Goal: Information Seeking & Learning: Learn about a topic

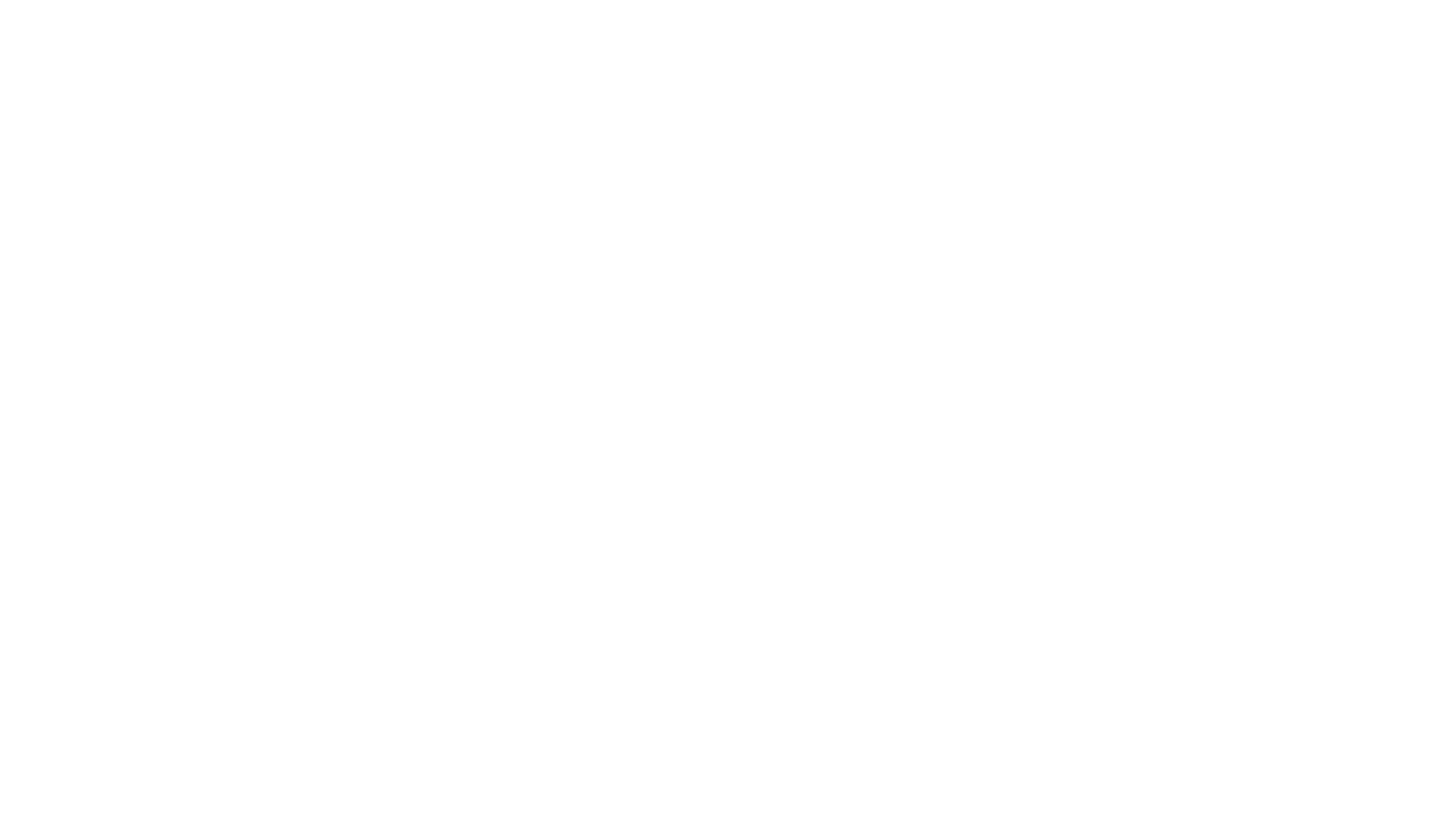
click at [596, 4] on html at bounding box center [728, 2] width 1456 height 4
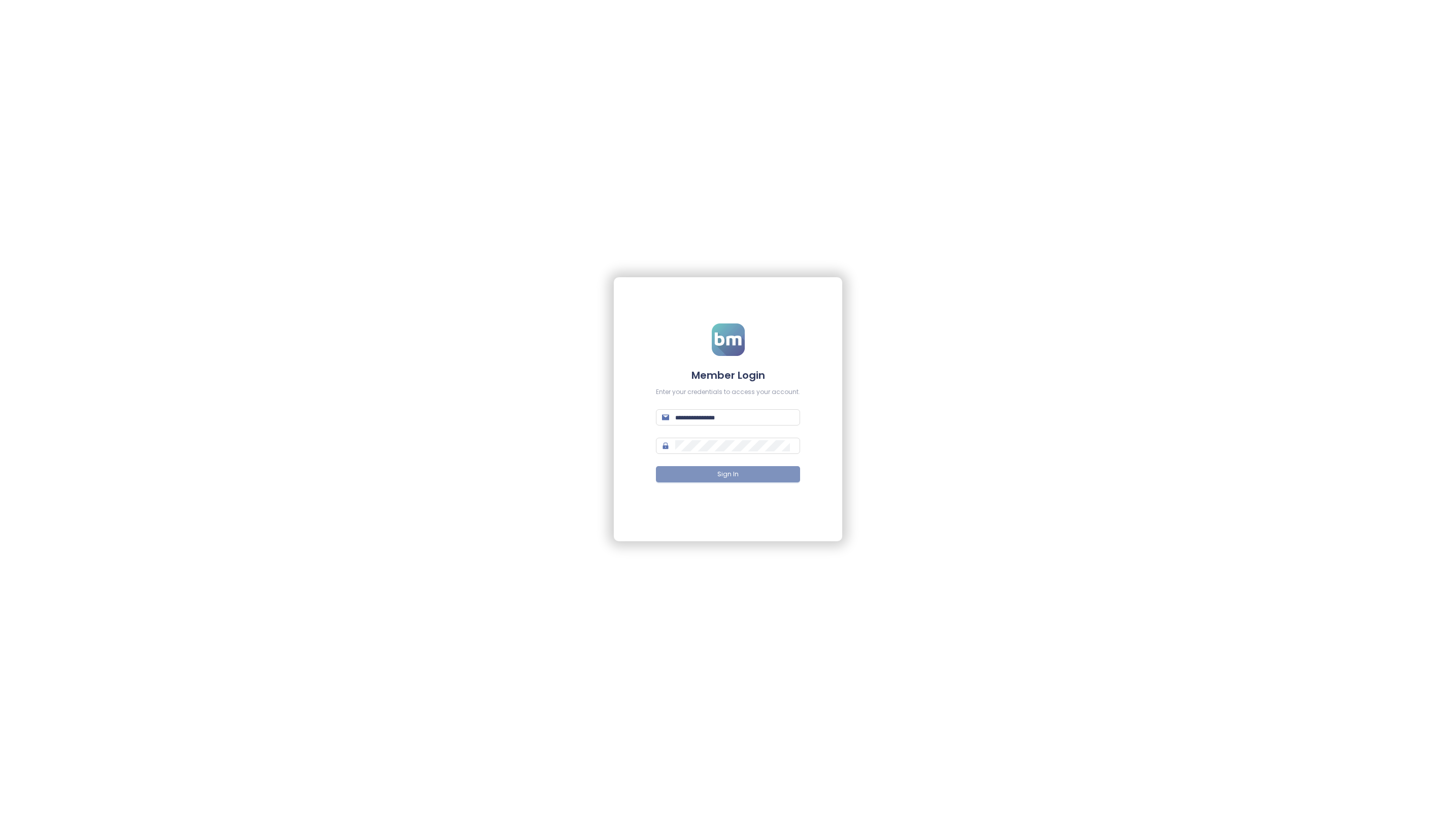
type input "**********"
click at [727, 473] on span "Sign In" at bounding box center [728, 474] width 21 height 10
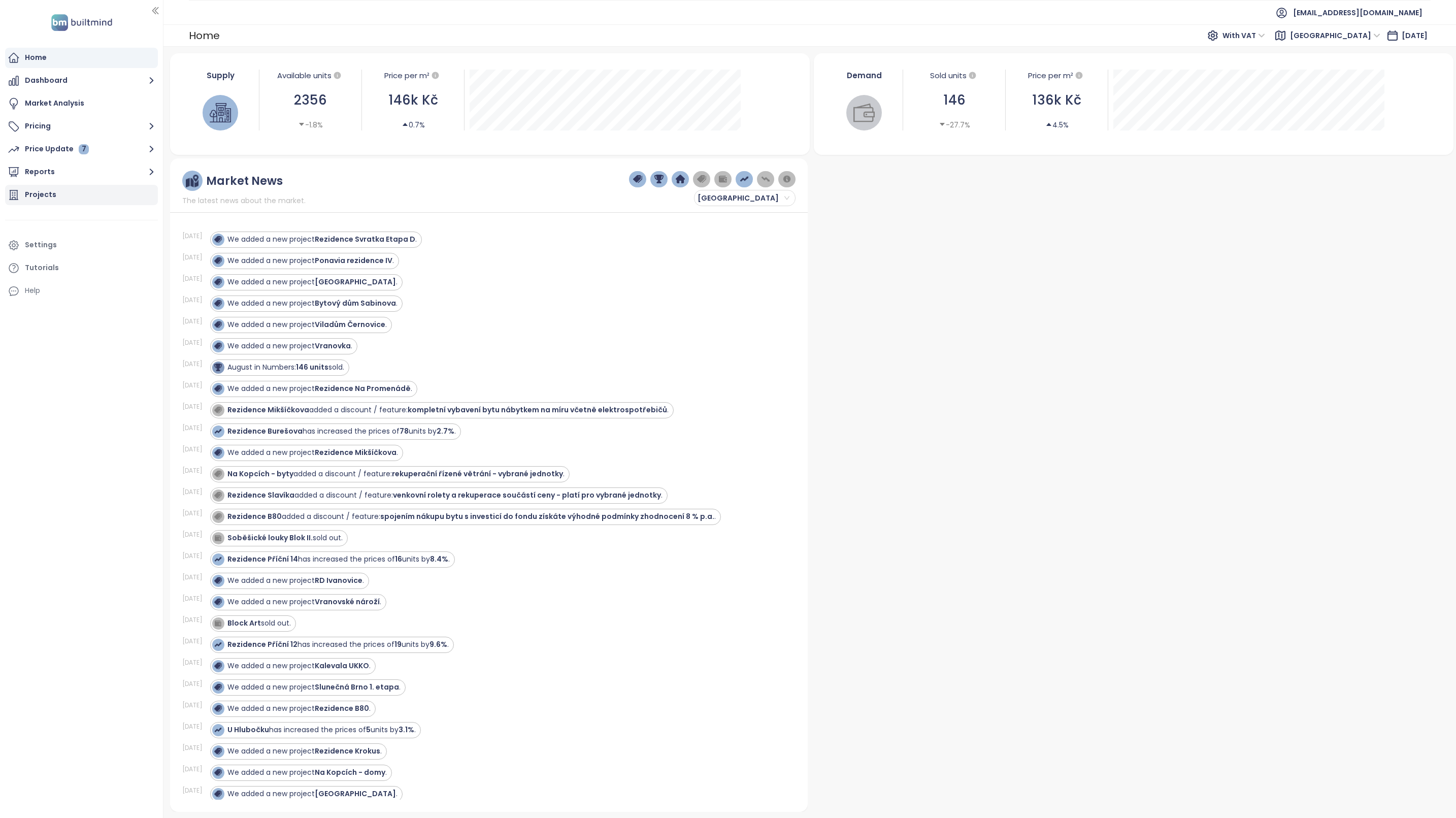
click at [38, 198] on div "Projects" at bounding box center [41, 194] width 32 height 12
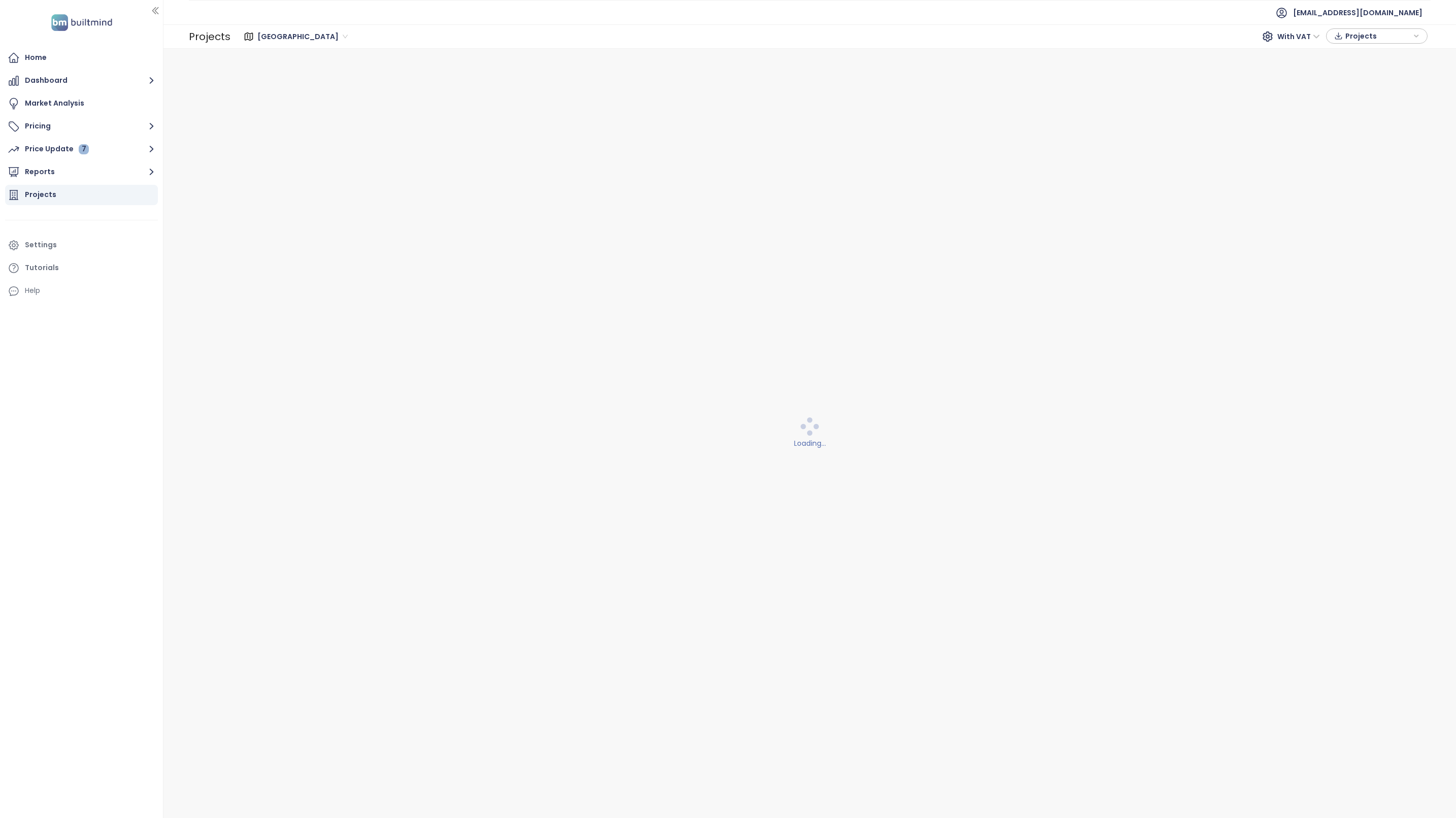
click at [283, 34] on div "[GEOGRAPHIC_DATA]" at bounding box center [304, 36] width 100 height 16
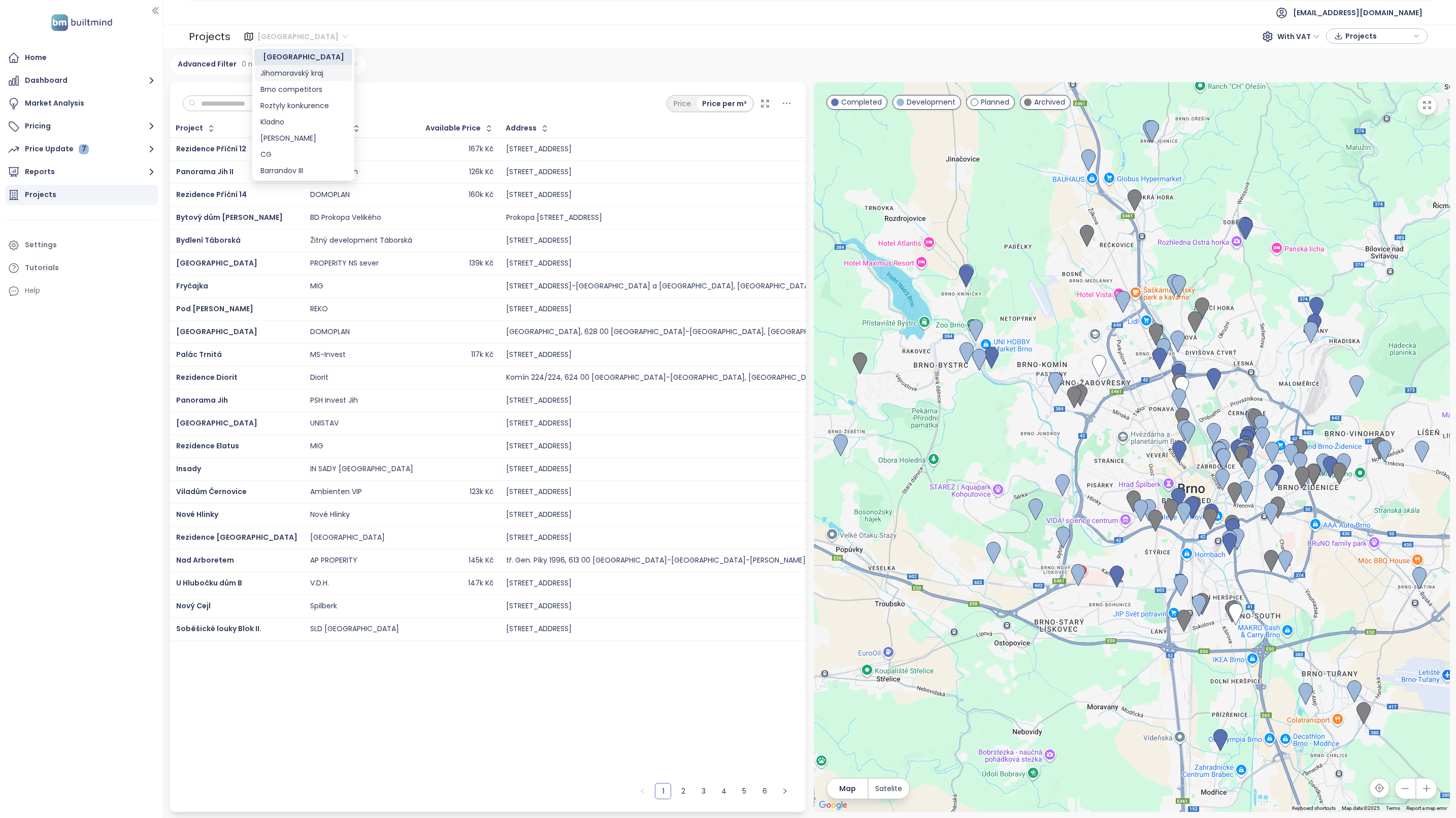
click at [427, 34] on div "Brno With VAT Projects" at bounding box center [830, 36] width 1194 height 16
click at [279, 38] on span "[GEOGRAPHIC_DATA]" at bounding box center [302, 36] width 90 height 15
click at [268, 35] on span "[GEOGRAPHIC_DATA]" at bounding box center [302, 36] width 90 height 15
click at [258, 34] on span "[GEOGRAPHIC_DATA]" at bounding box center [302, 36] width 90 height 15
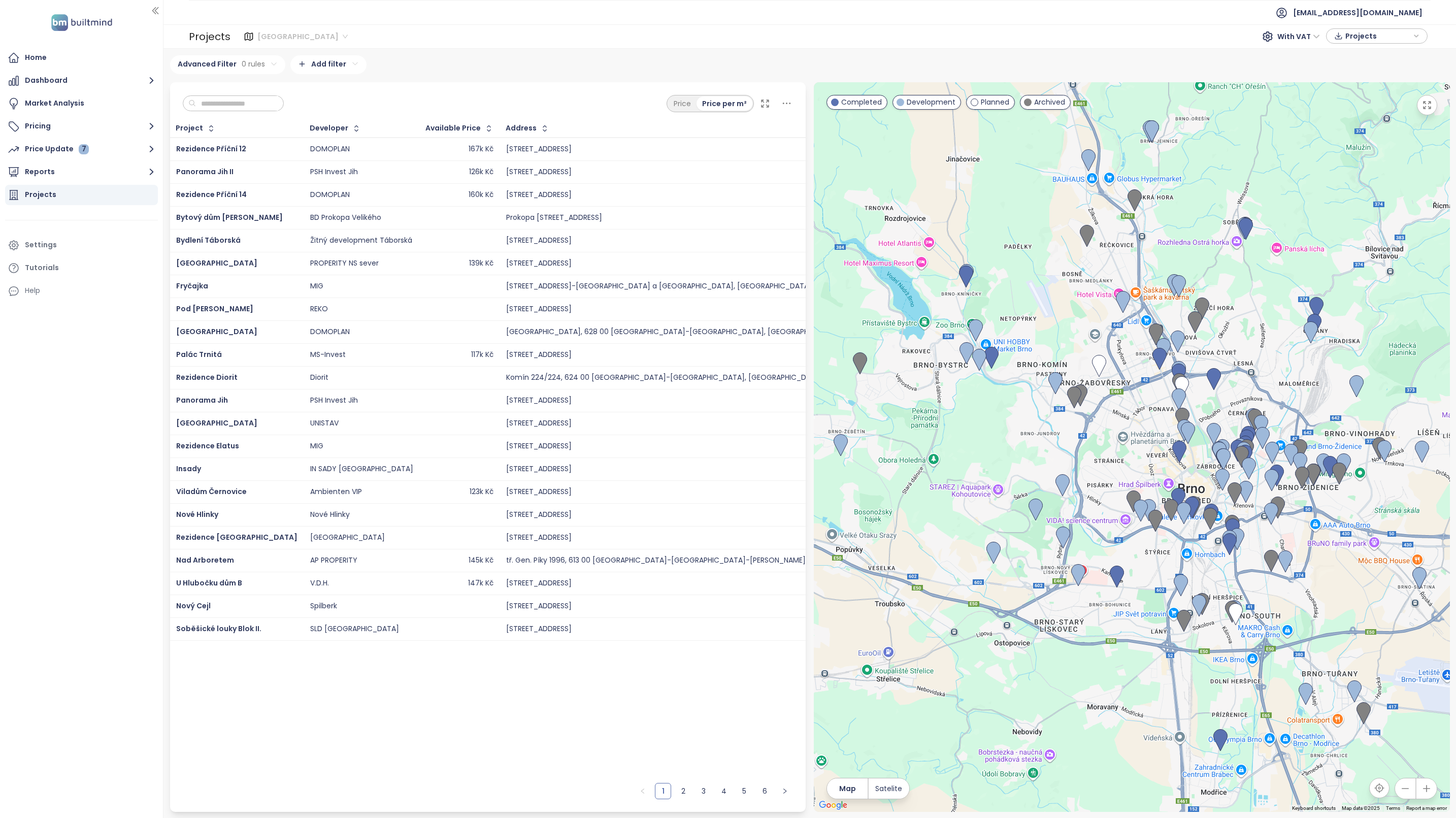
click at [254, 34] on div "[GEOGRAPHIC_DATA]" at bounding box center [304, 36] width 100 height 16
click at [248, 37] on icon at bounding box center [249, 36] width 7 height 7
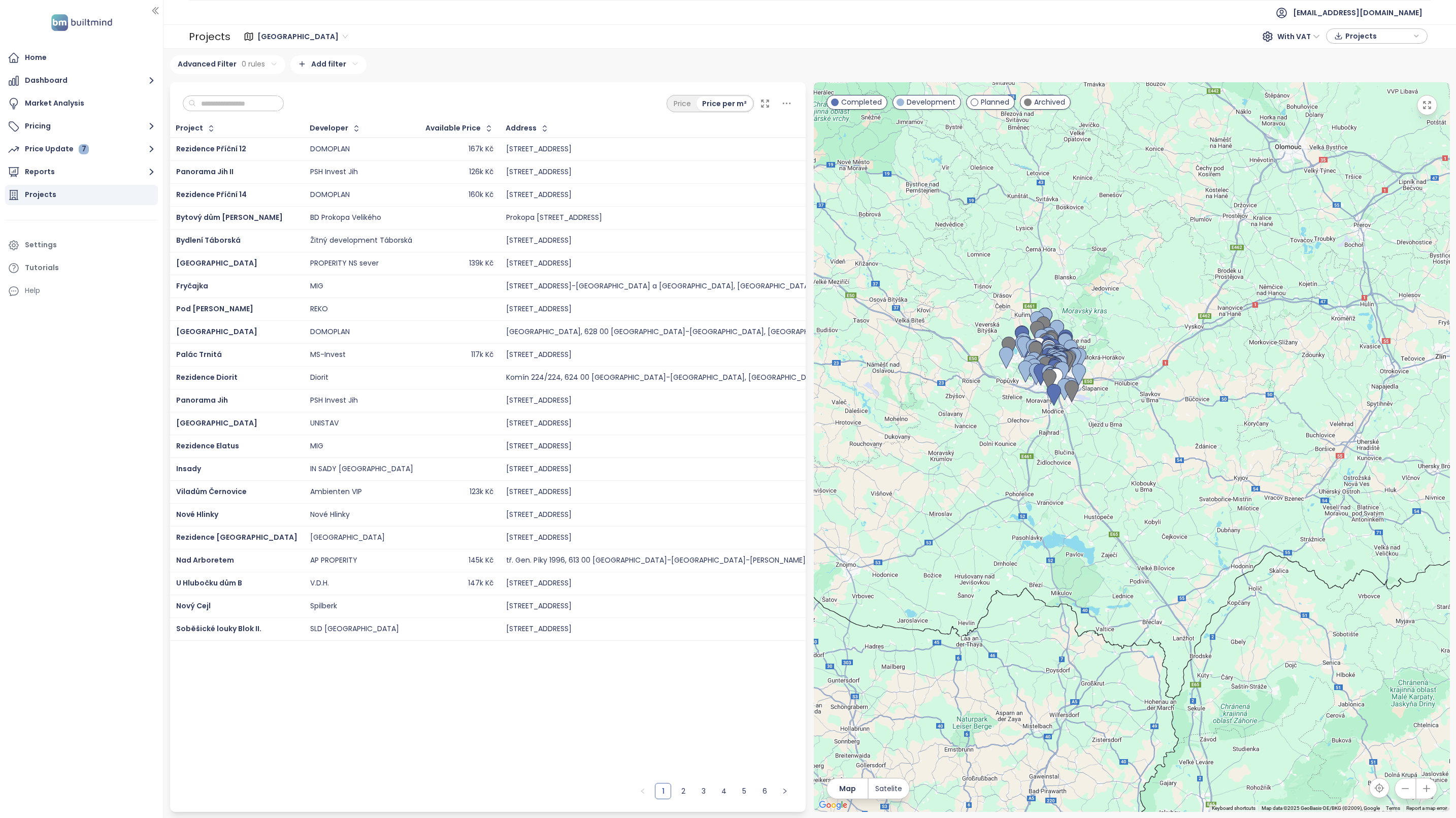
click at [57, 193] on div "Projects" at bounding box center [81, 195] width 153 height 20
click at [280, 32] on span "[GEOGRAPHIC_DATA]" at bounding box center [302, 36] width 90 height 15
click at [276, 101] on div "[GEOGRAPHIC_DATA]" at bounding box center [304, 106] width 86 height 11
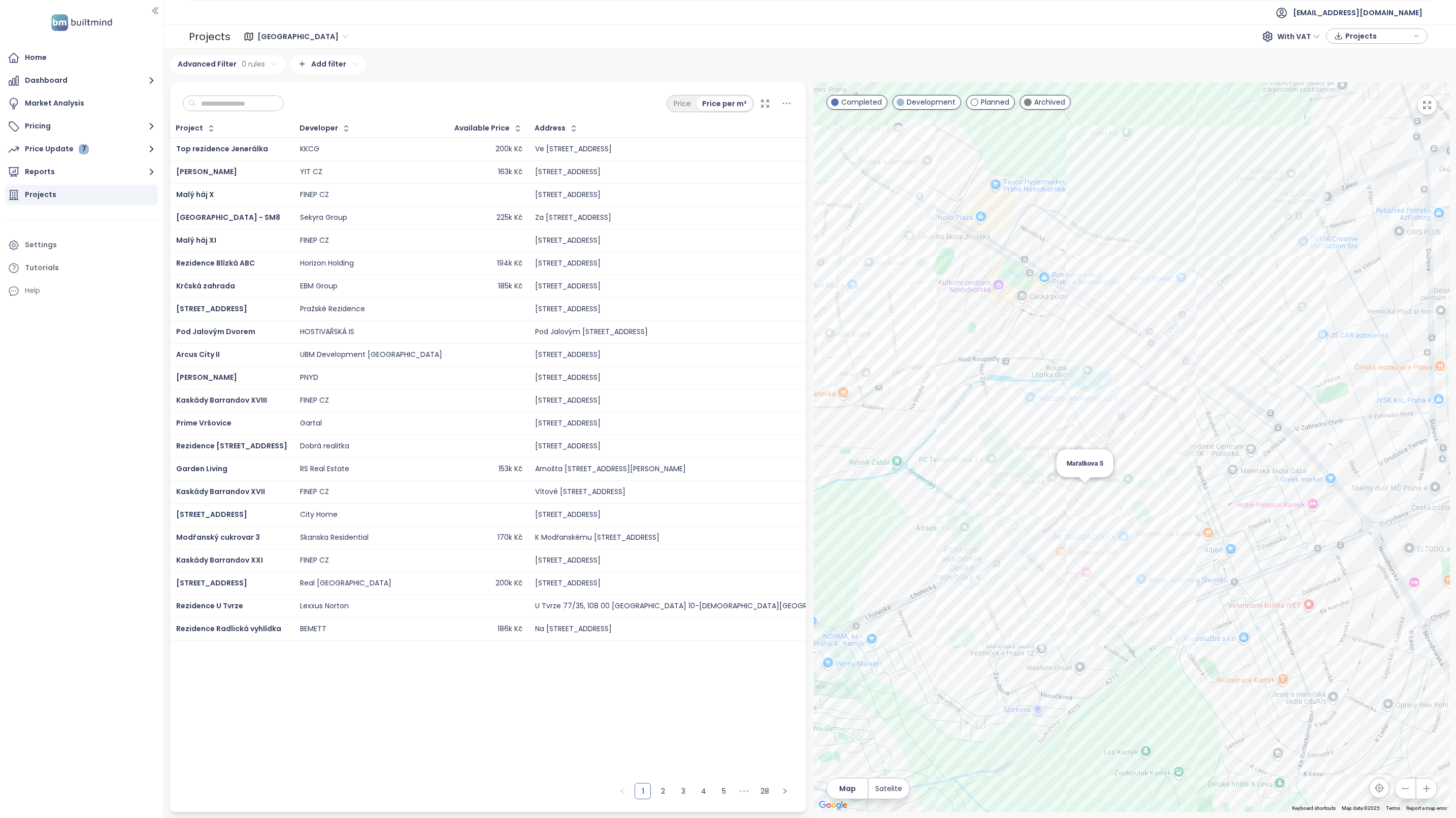
click at [1080, 485] on div "Mařatkova 5" at bounding box center [1132, 447] width 636 height 730
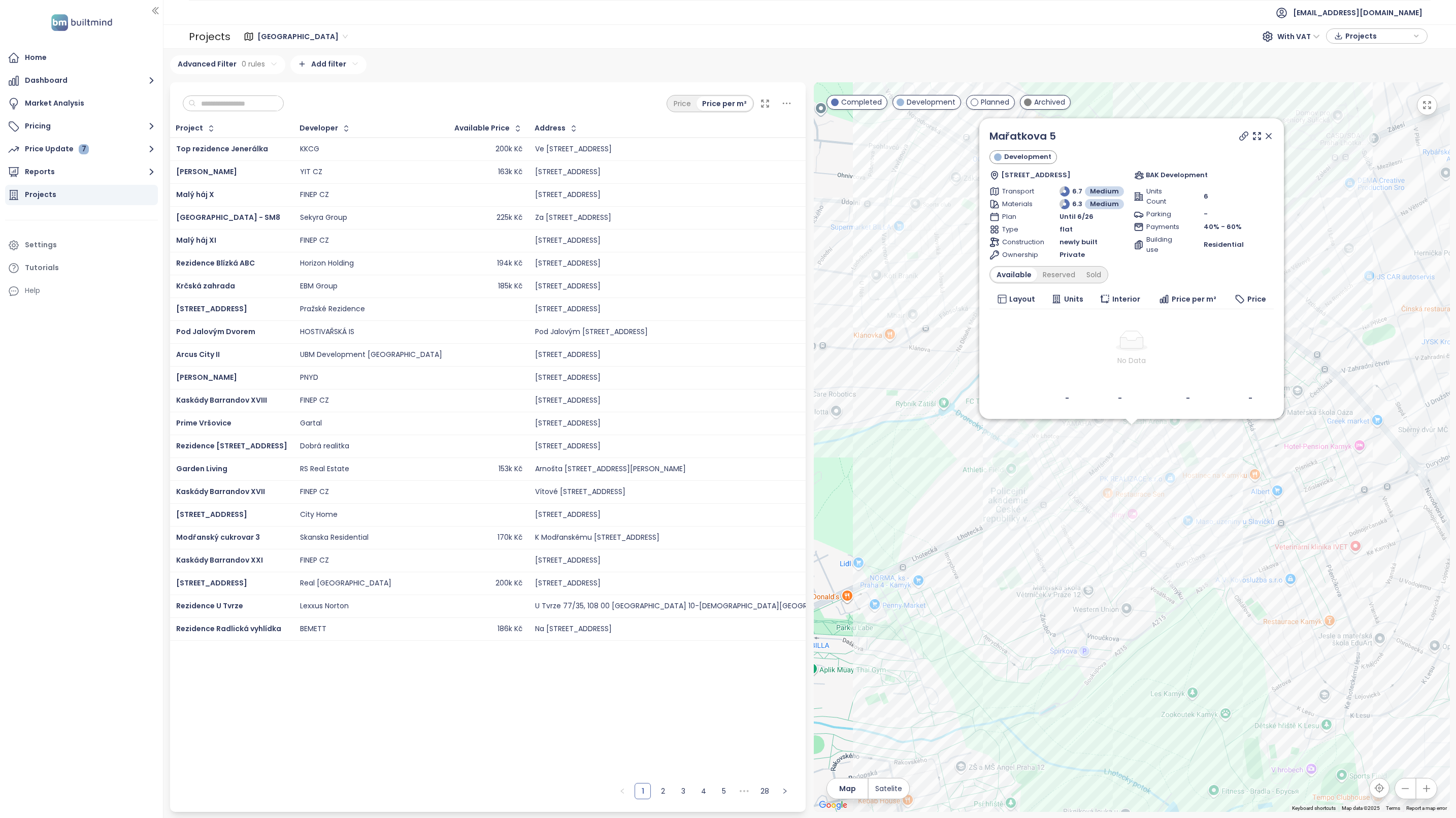
click at [1269, 136] on icon at bounding box center [1268, 136] width 5 height 5
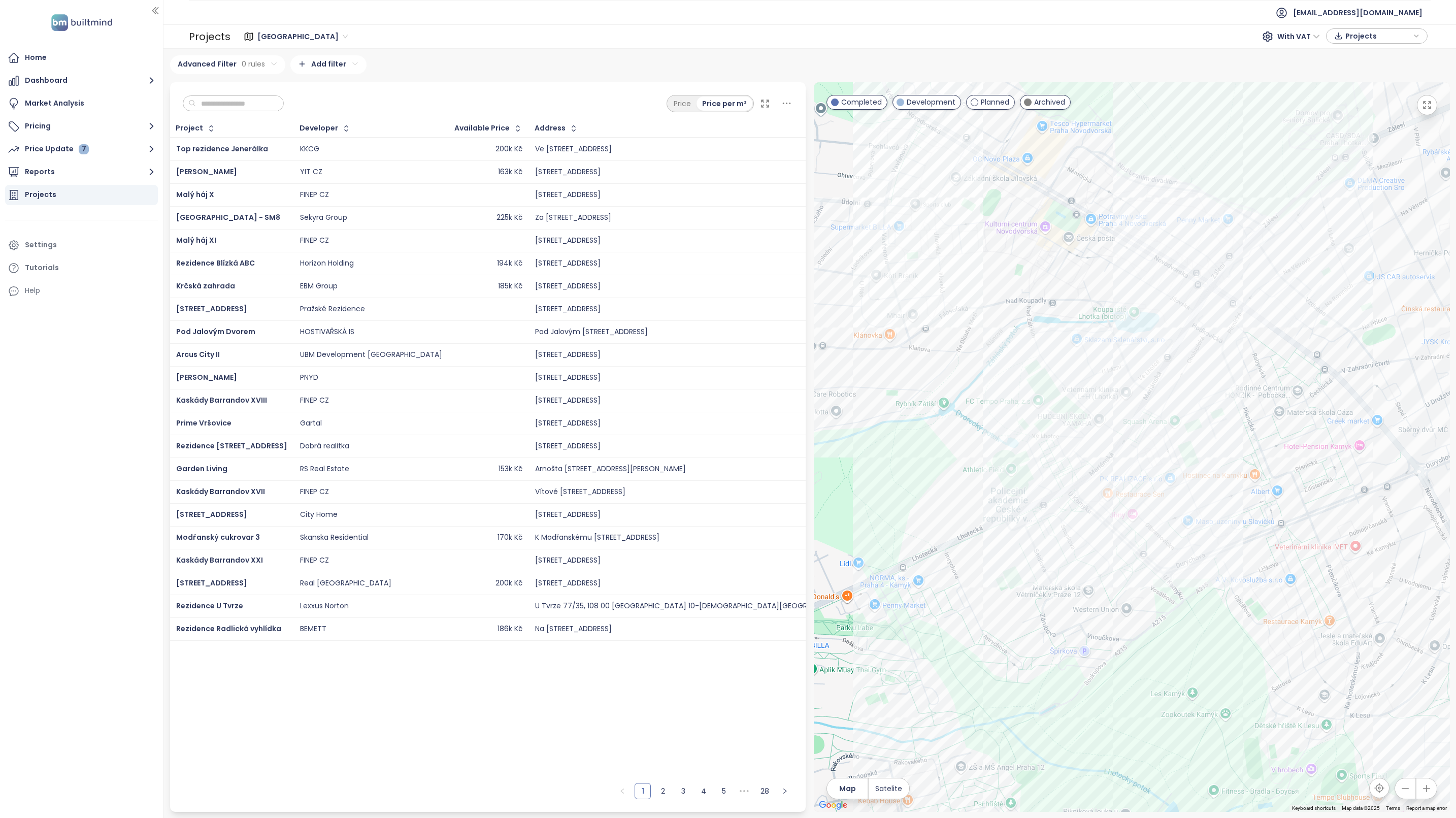
click at [1138, 566] on div "Dueta Kamýk" at bounding box center [1132, 447] width 636 height 730
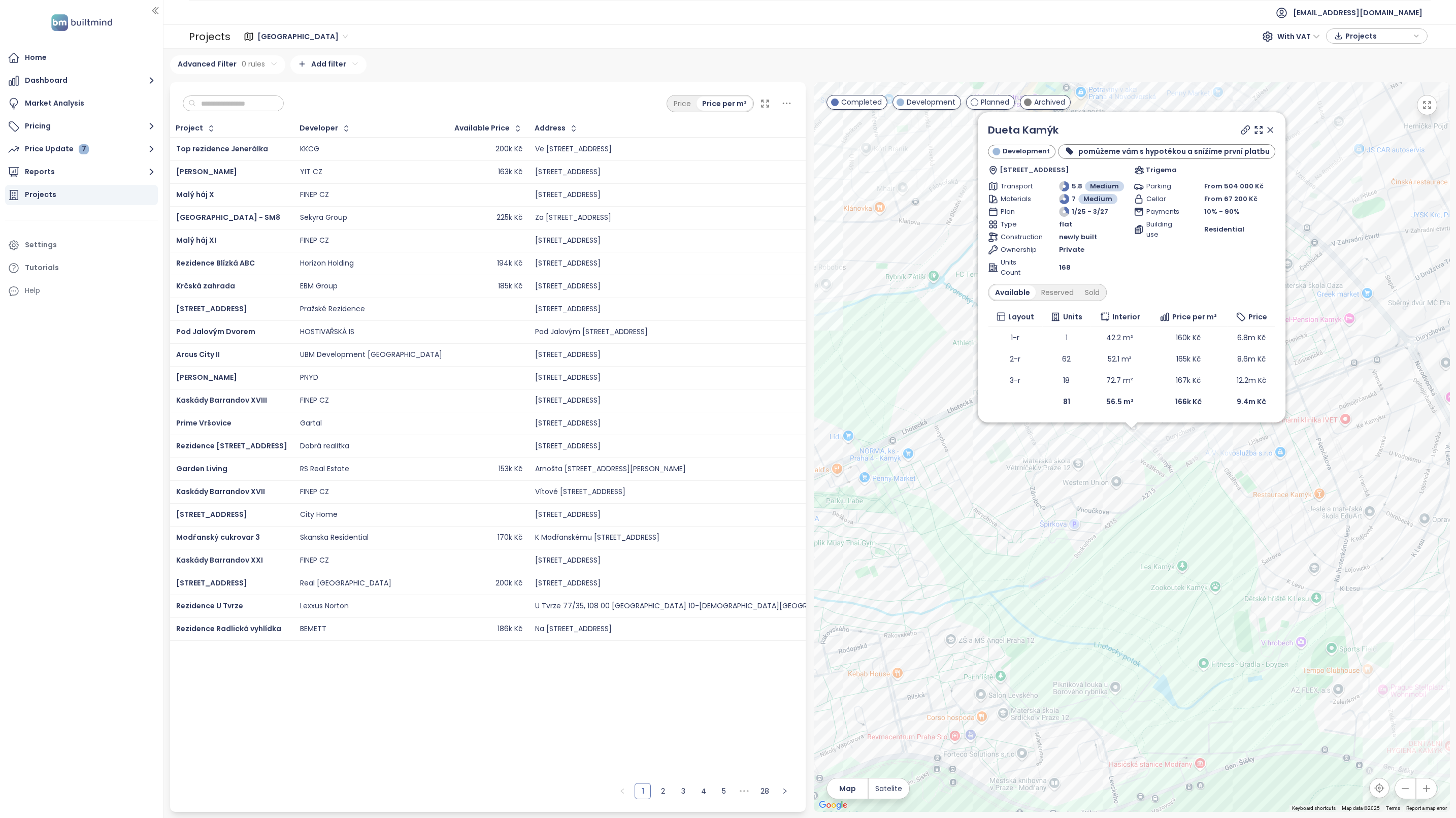
click at [1269, 129] on icon at bounding box center [1270, 129] width 5 height 5
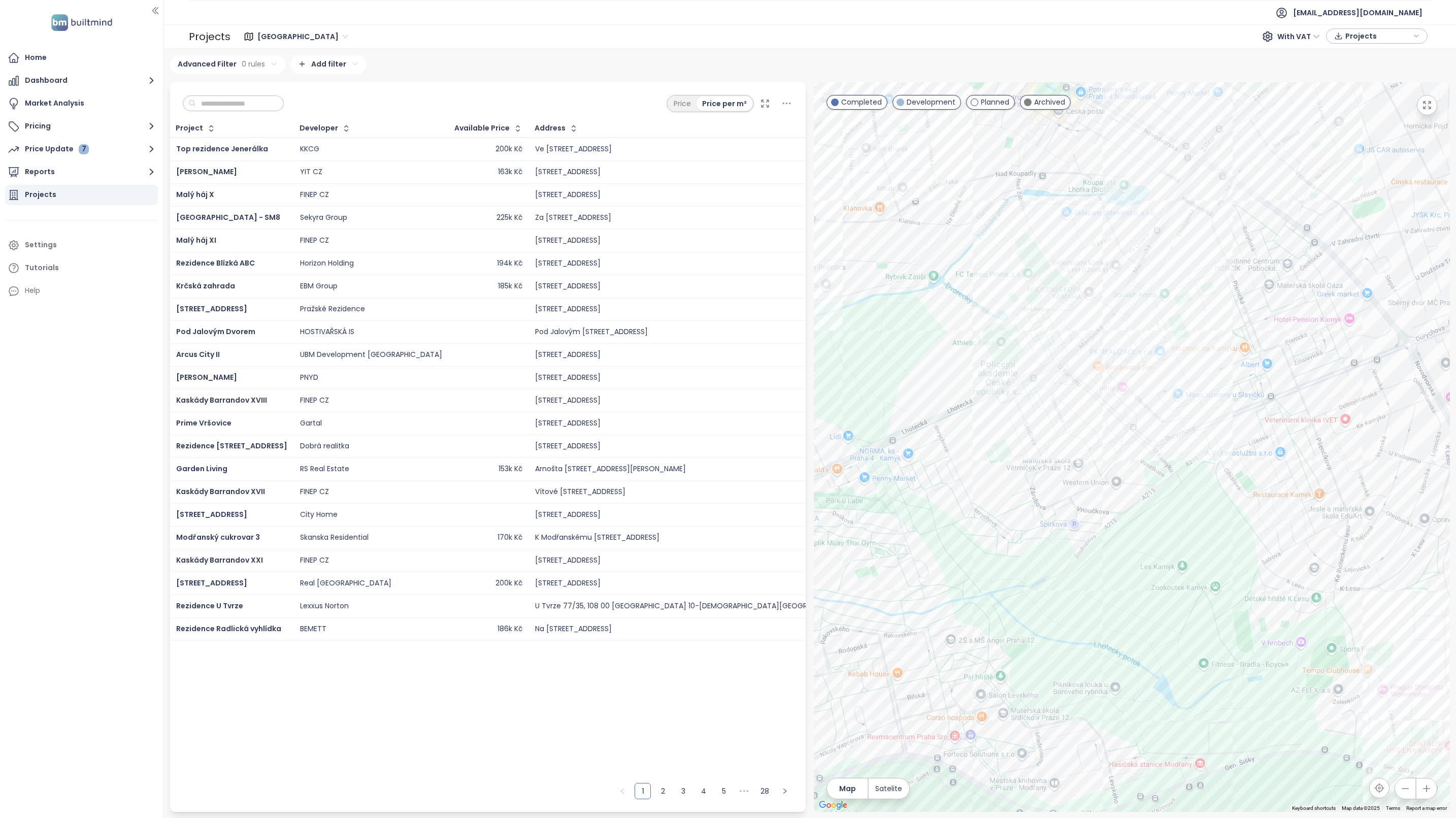
click at [1120, 305] on div at bounding box center [1132, 447] width 636 height 730
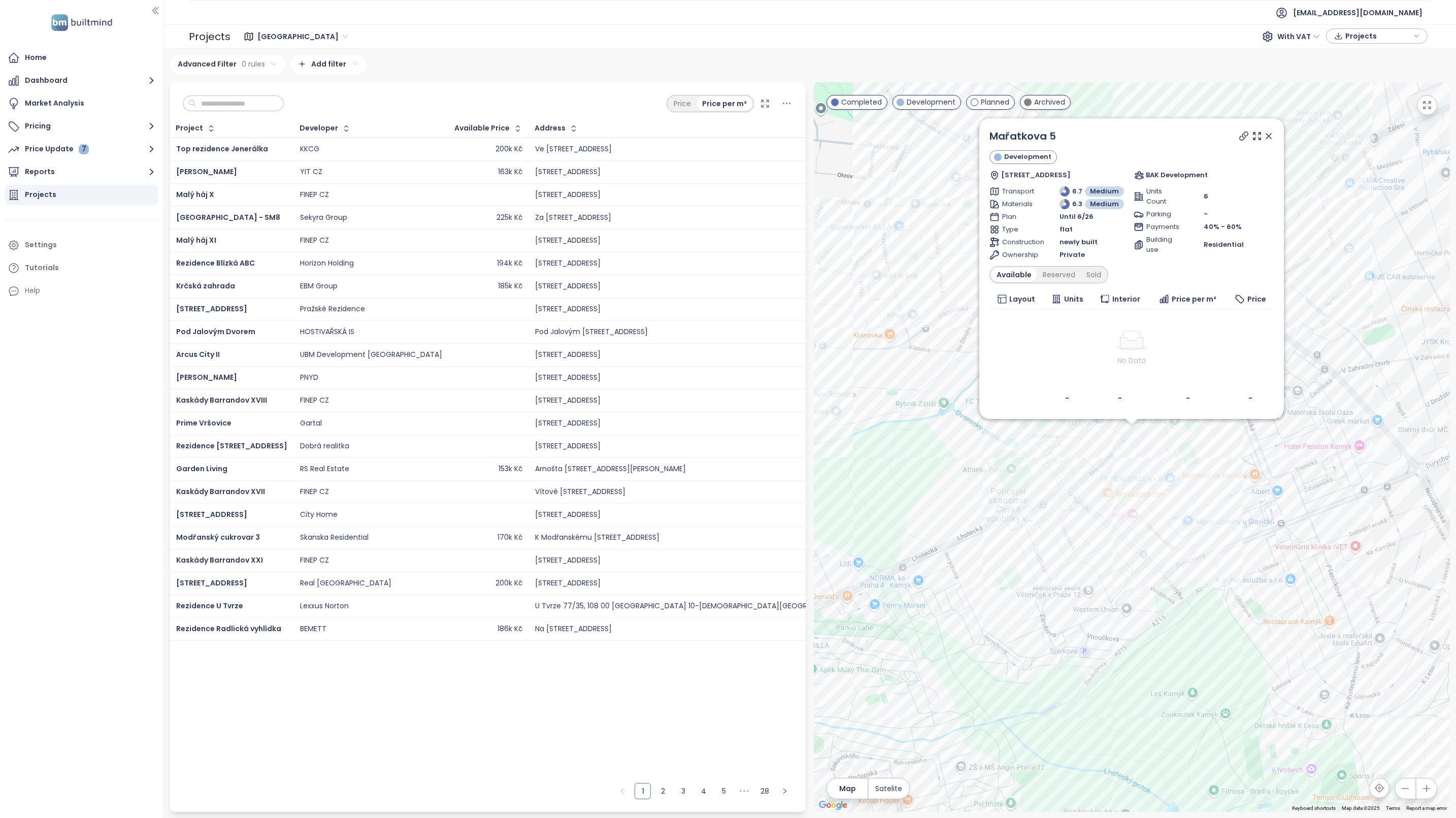
click at [1266, 134] on icon at bounding box center [1269, 136] width 10 height 10
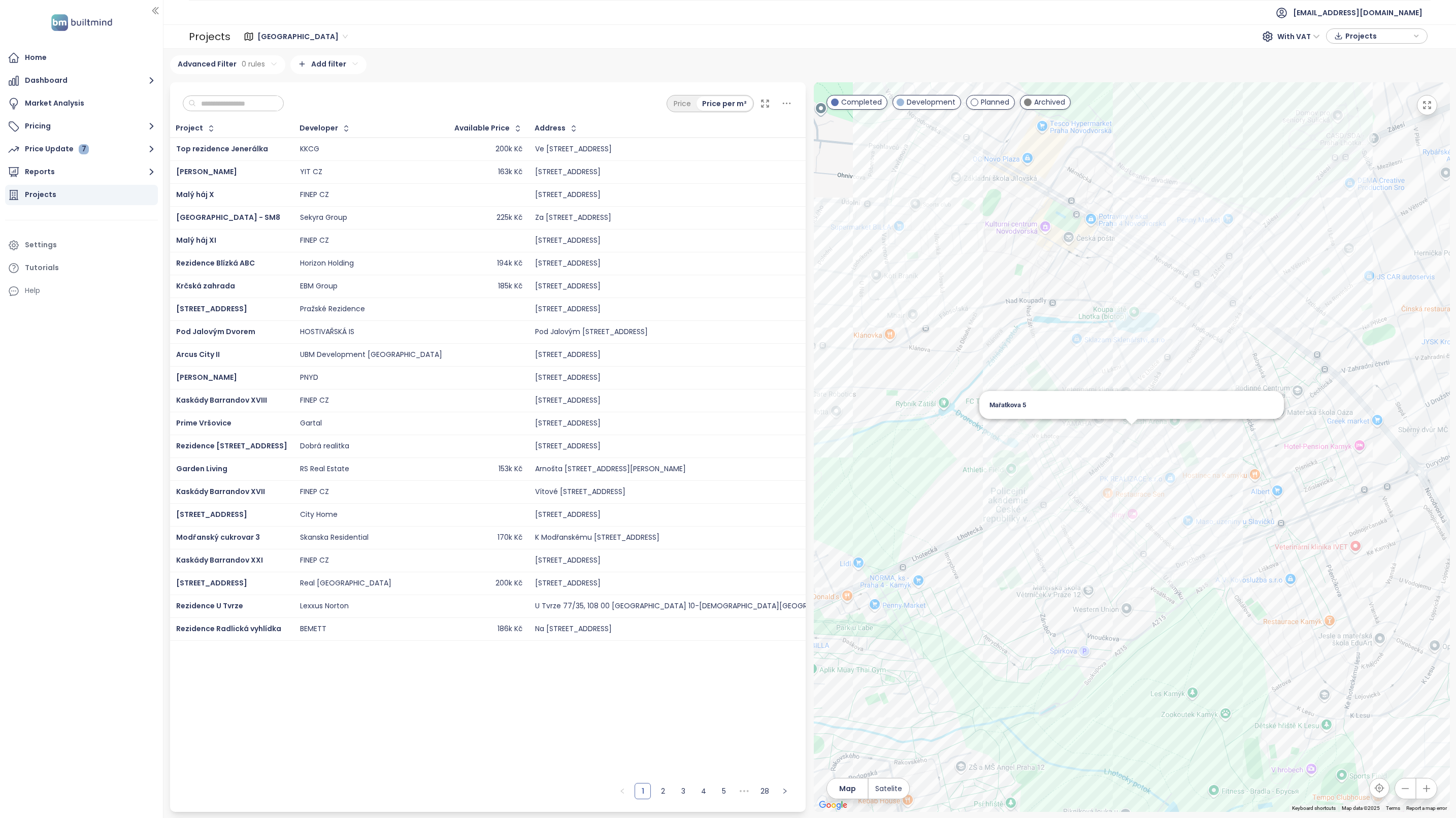
click at [1142, 570] on div "Mařatkova 5" at bounding box center [1132, 447] width 636 height 730
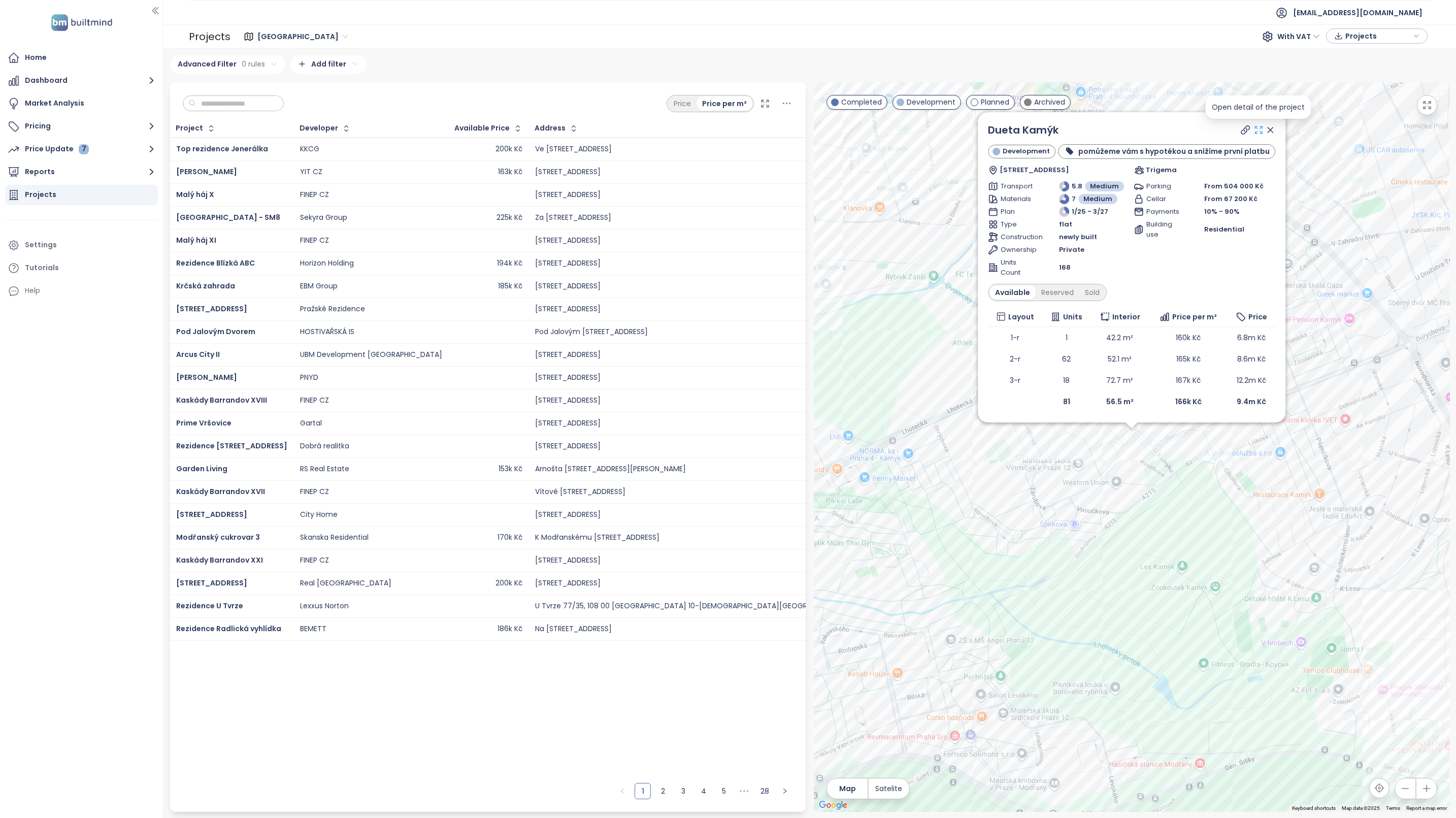
click at [1255, 133] on icon at bounding box center [1258, 130] width 7 height 7
click at [951, 609] on div "Dueta Kamýk Development pomůžeme vám s hypotékou a snížíme první platbu Vosátko…" at bounding box center [1132, 447] width 636 height 730
click at [1271, 132] on icon at bounding box center [1270, 129] width 5 height 5
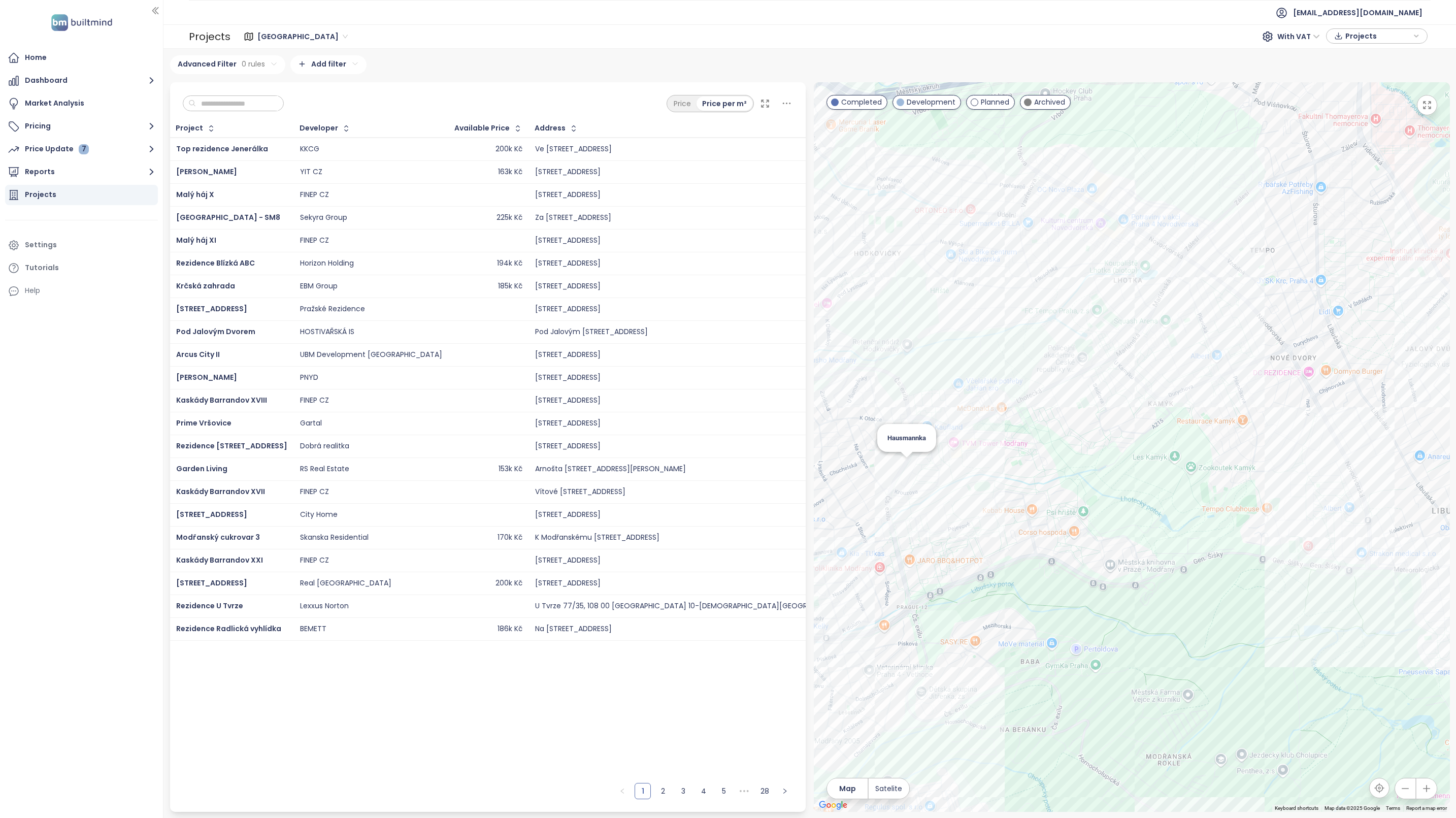
click at [908, 468] on div "Hausmannka" at bounding box center [1132, 447] width 636 height 730
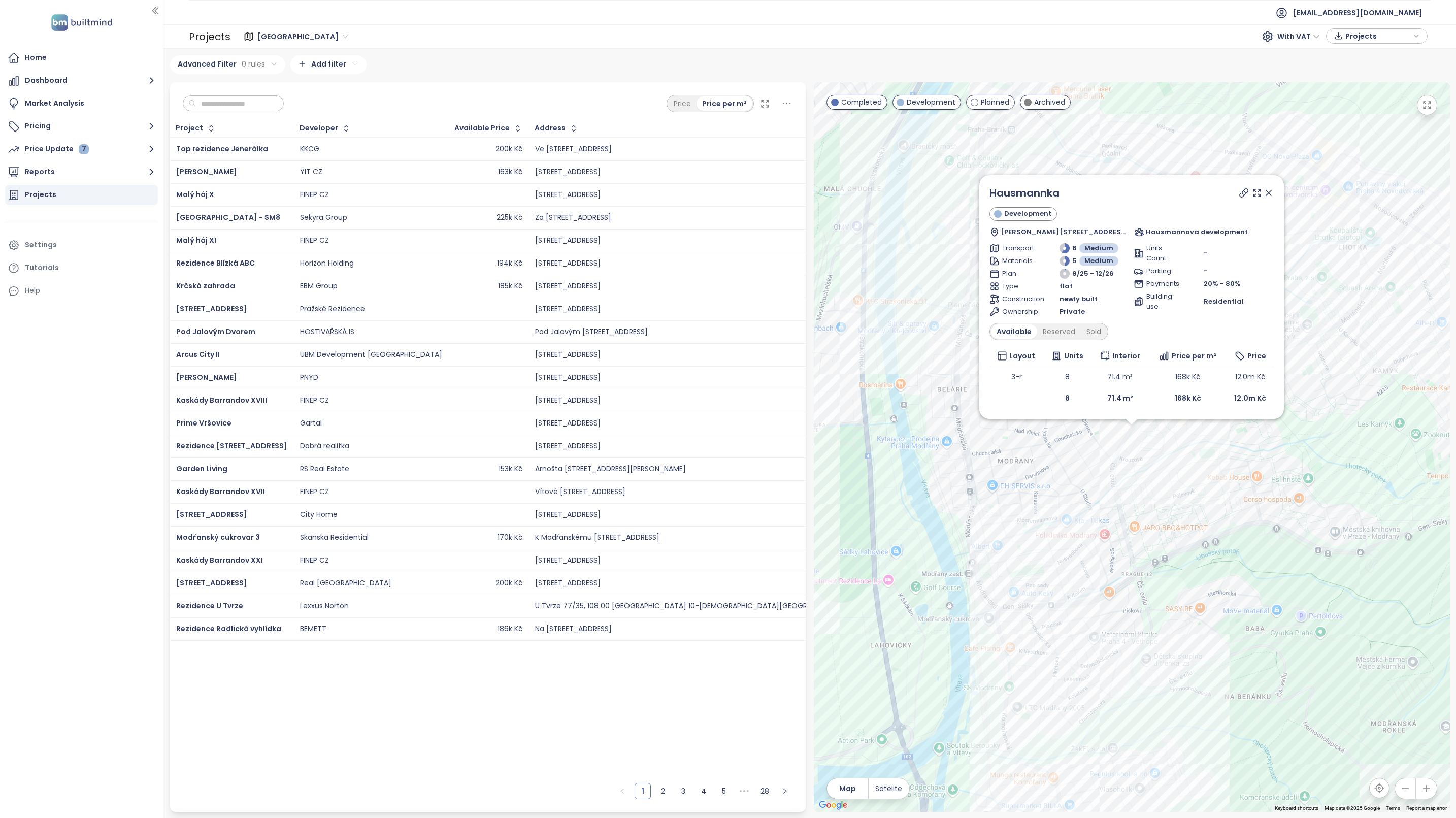
click at [1274, 191] on icon at bounding box center [1269, 193] width 10 height 10
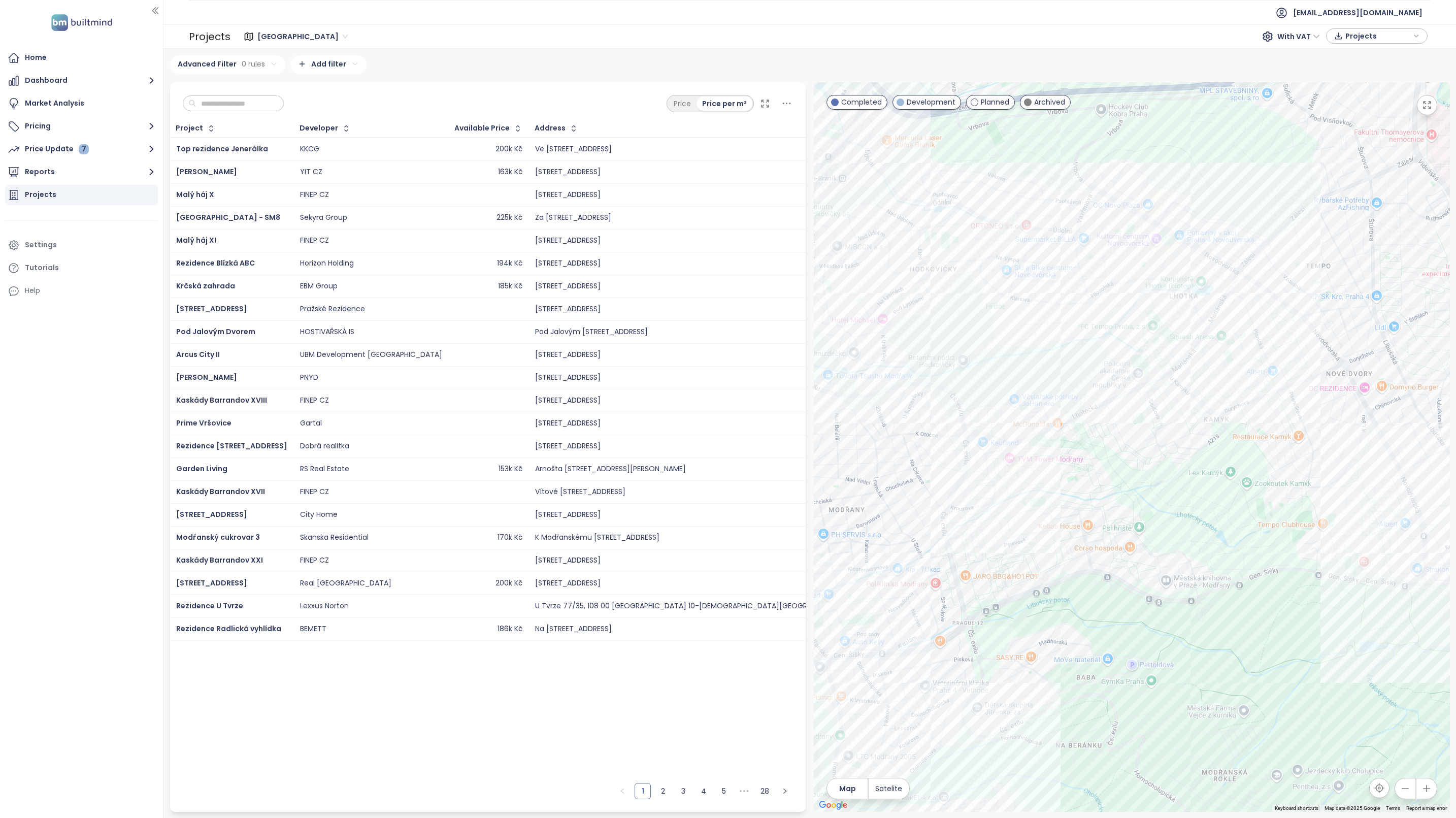
click at [1177, 309] on div at bounding box center [1132, 447] width 636 height 730
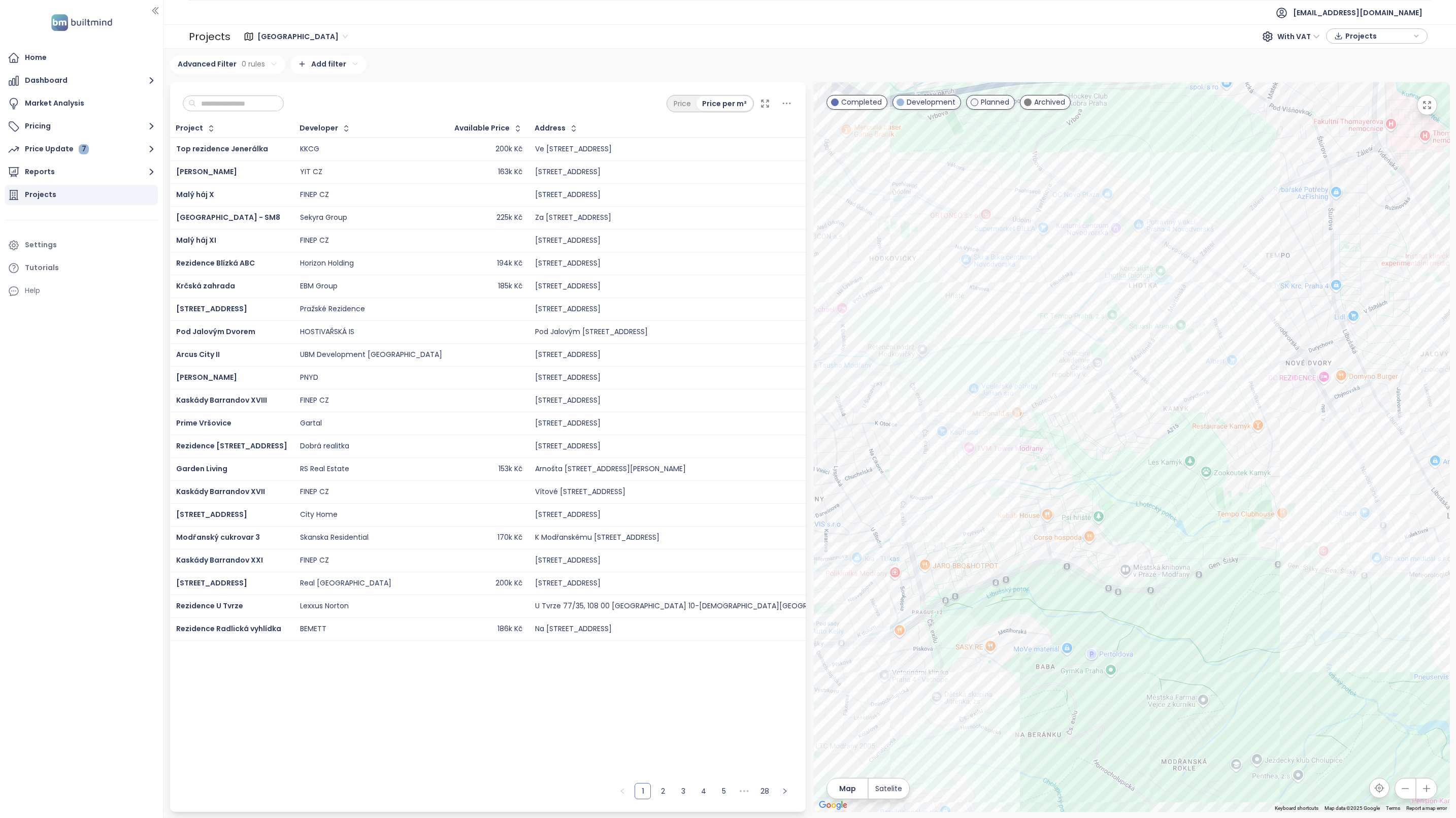
drag, startPoint x: 1287, startPoint y: 341, endPoint x: 1379, endPoint y: 456, distance: 147.3
click at [1216, 328] on div at bounding box center [1132, 447] width 636 height 730
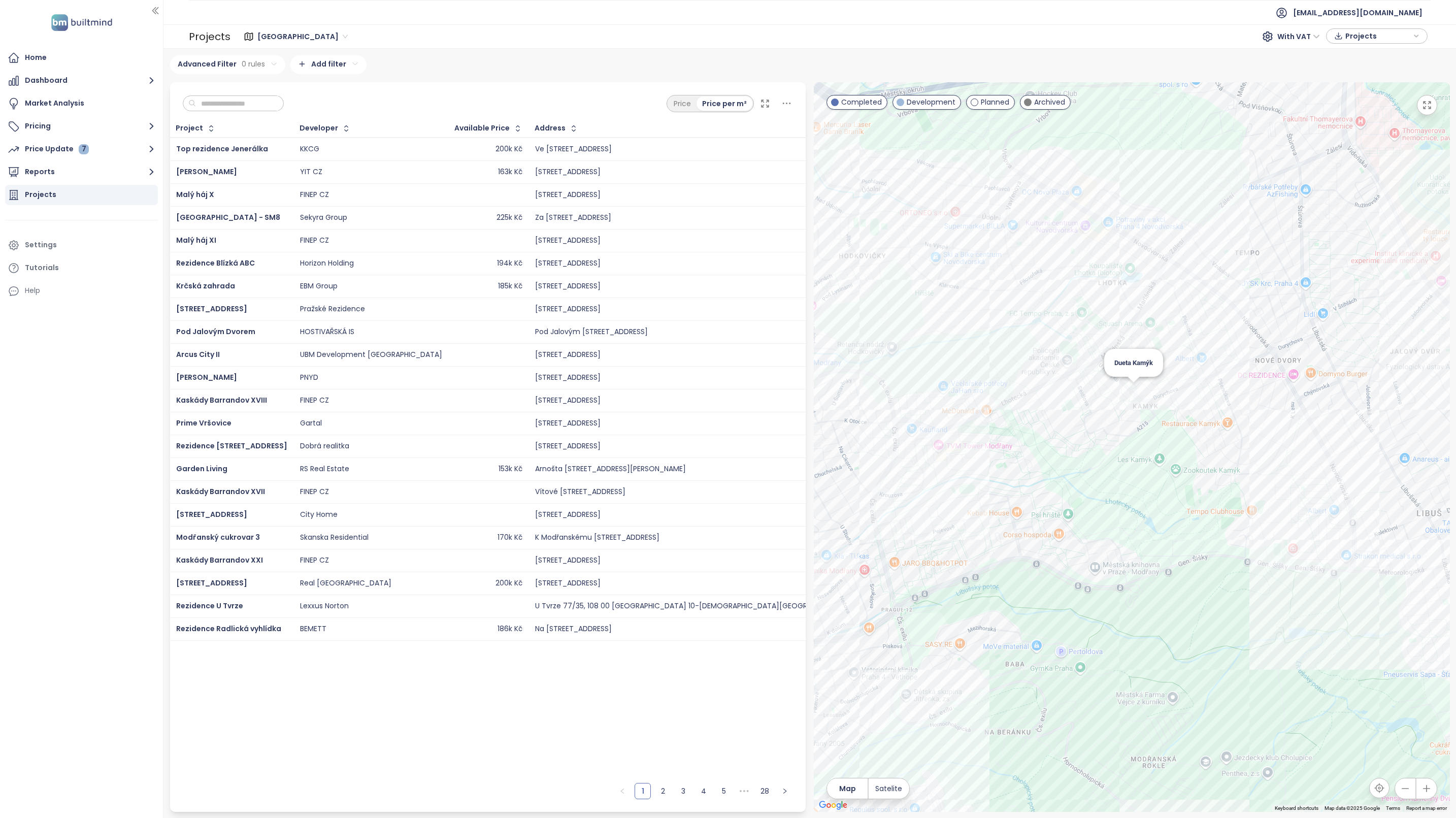
click at [1132, 386] on div "Dueta Kamýk" at bounding box center [1132, 447] width 636 height 730
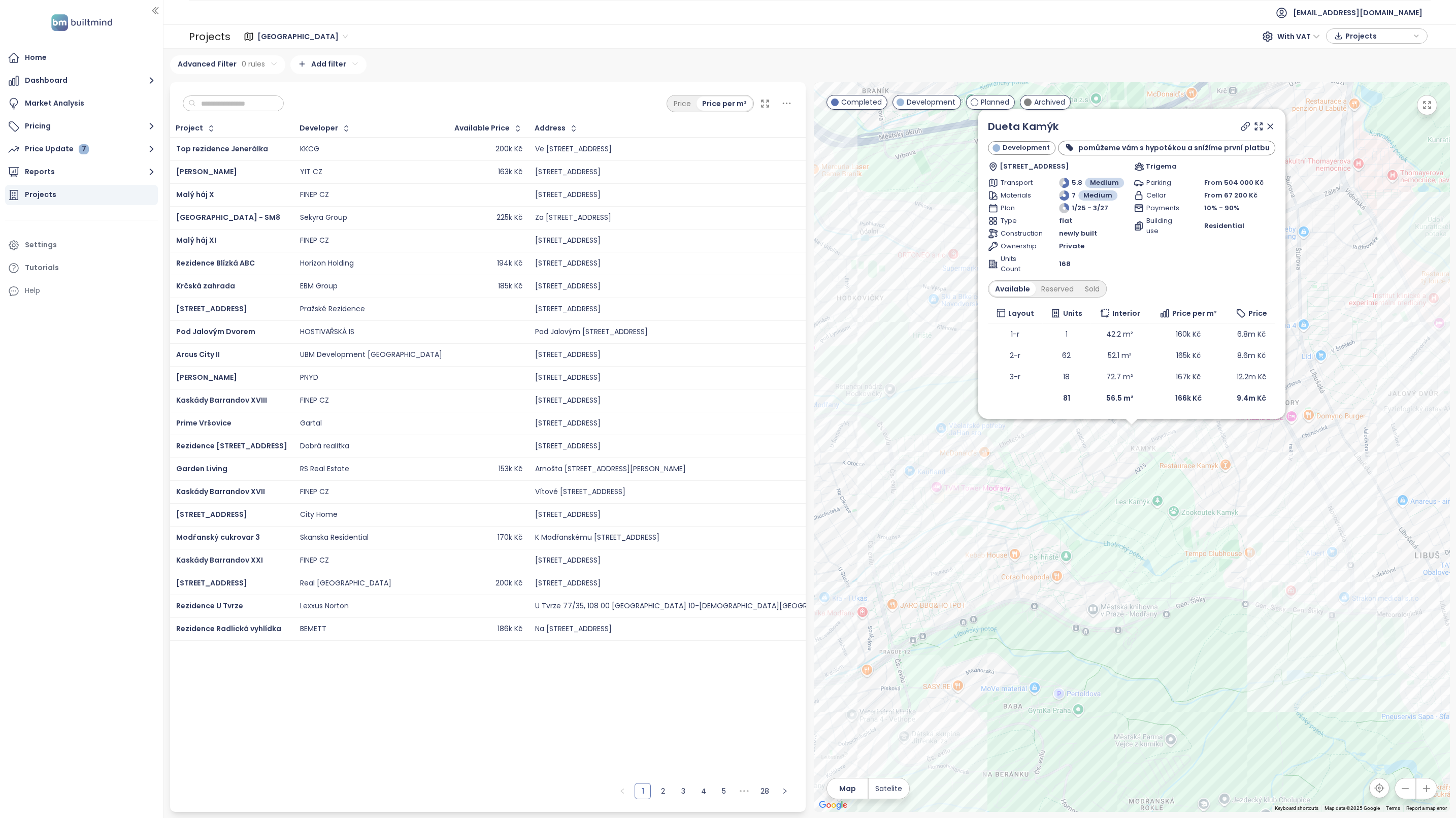
drag, startPoint x: 1269, startPoint y: 125, endPoint x: 1301, endPoint y: 535, distance: 411.2
click at [1269, 125] on icon at bounding box center [1270, 127] width 10 height 10
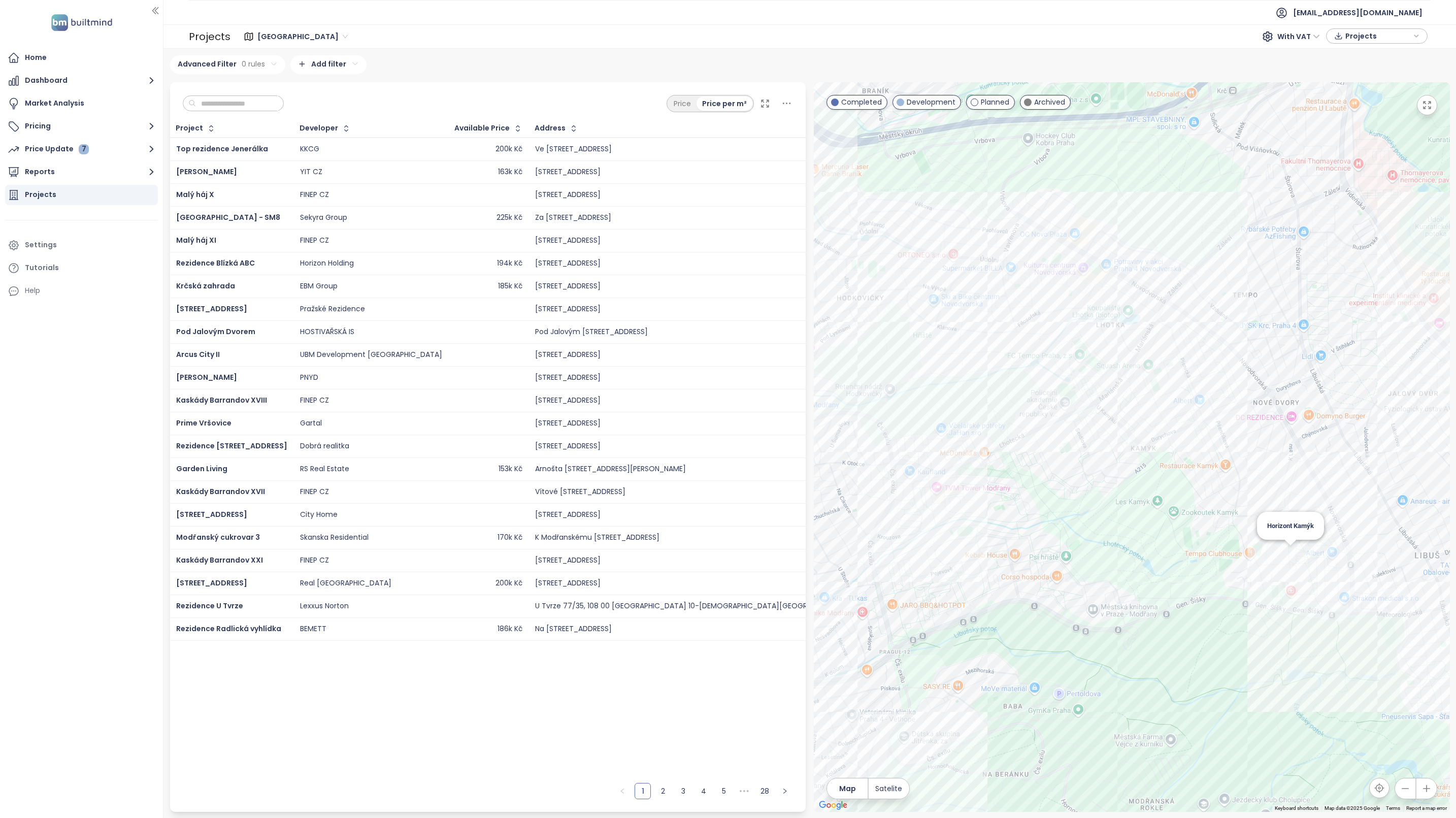
click at [1286, 552] on div "Horizont Kamýk" at bounding box center [1132, 447] width 636 height 730
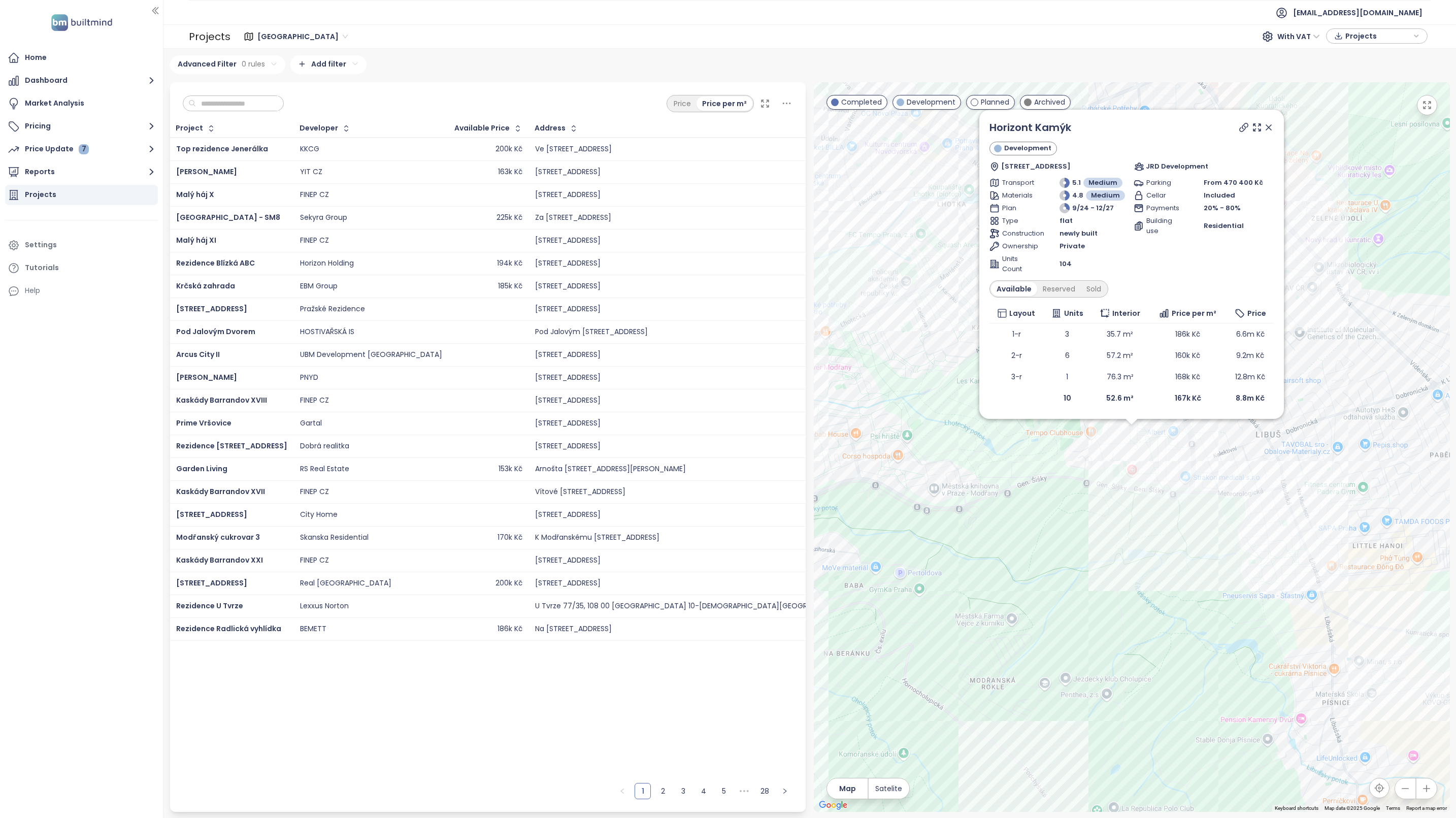
click at [1270, 129] on icon at bounding box center [1268, 127] width 5 height 5
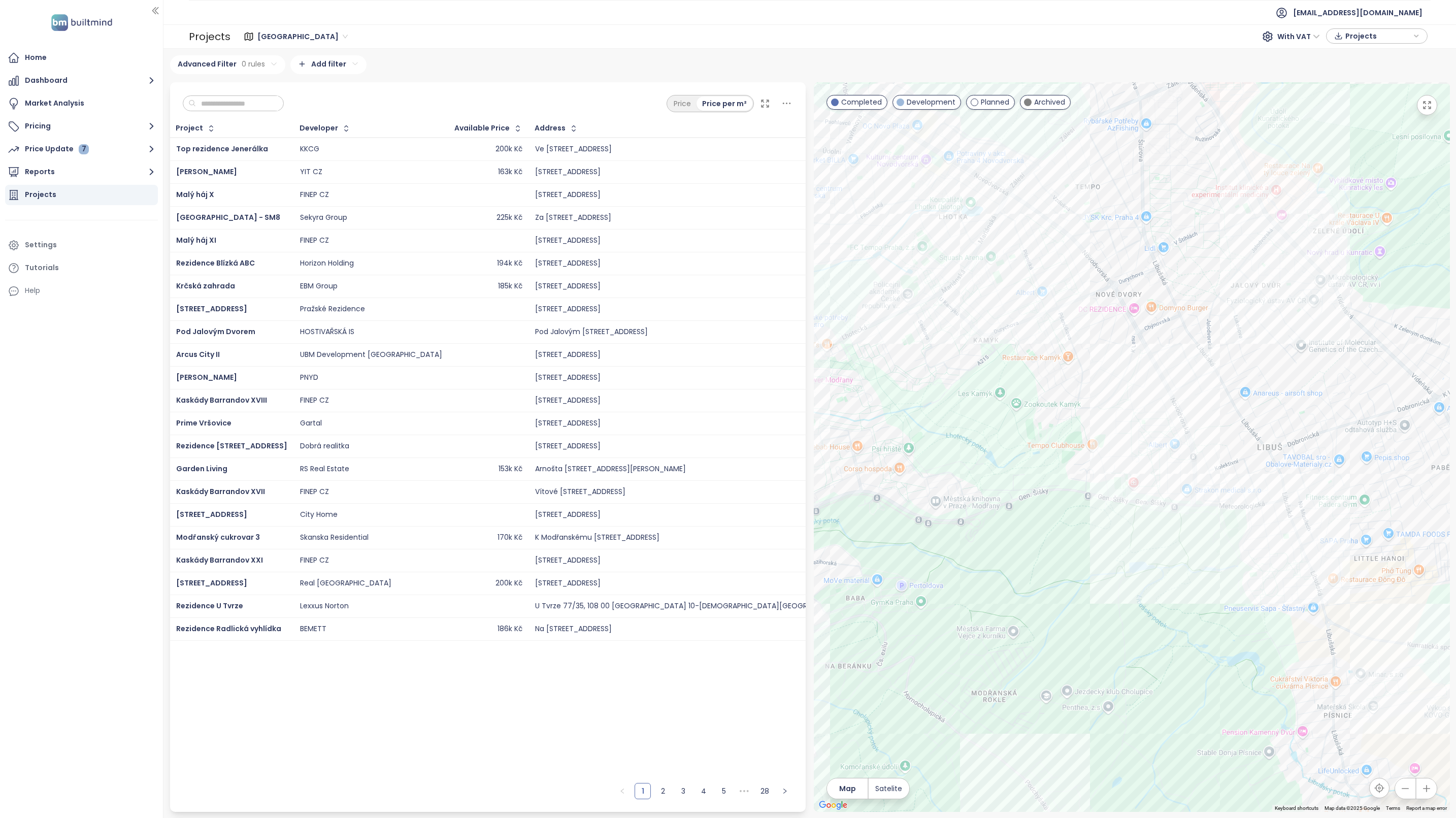
drag, startPoint x: 935, startPoint y: 261, endPoint x: 983, endPoint y: 311, distance: 69.3
click at [975, 314] on div at bounding box center [1132, 447] width 636 height 730
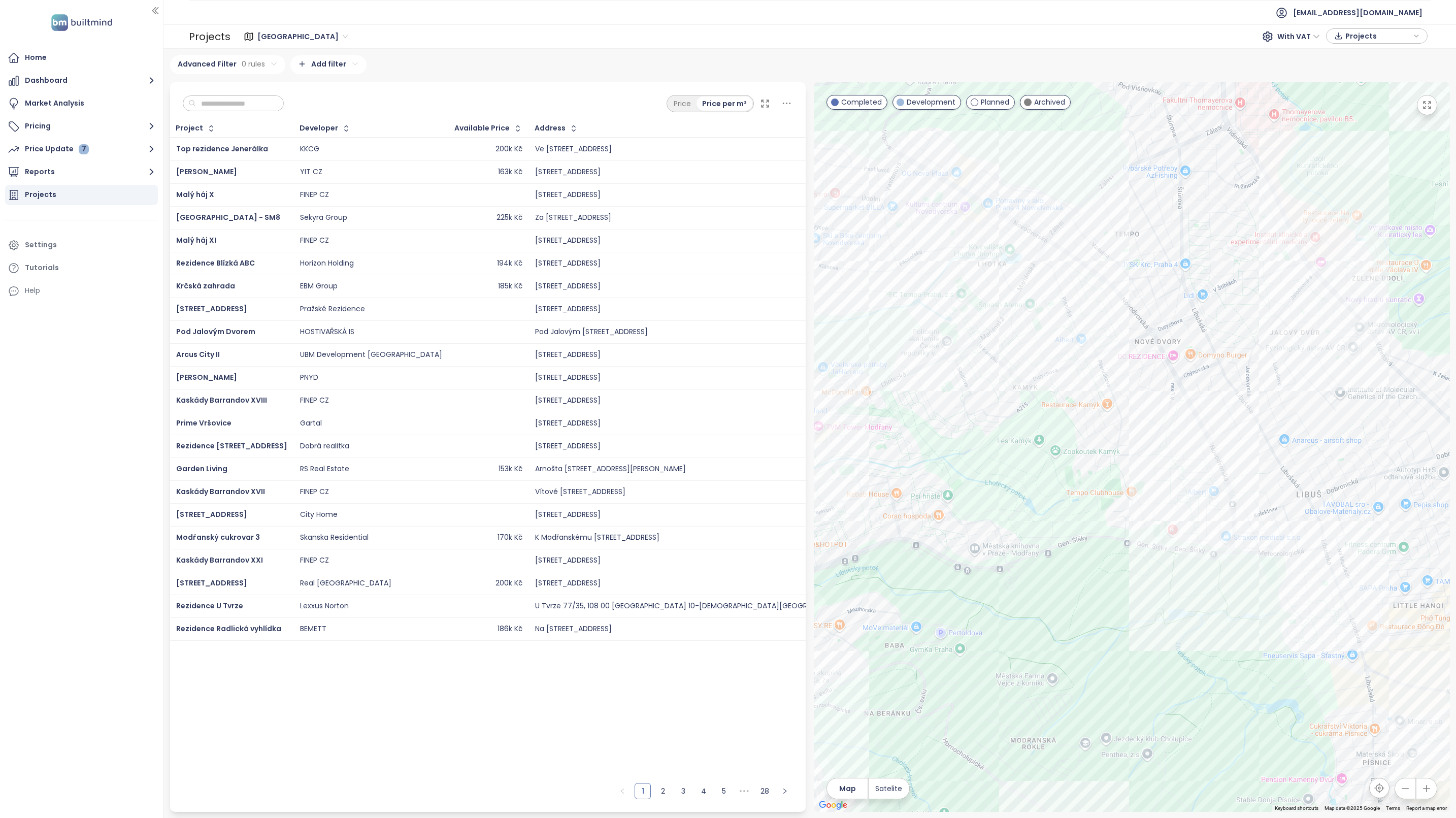
drag, startPoint x: 1178, startPoint y: 242, endPoint x: 1246, endPoint y: 327, distance: 108.9
click at [1161, 233] on div at bounding box center [1132, 447] width 636 height 730
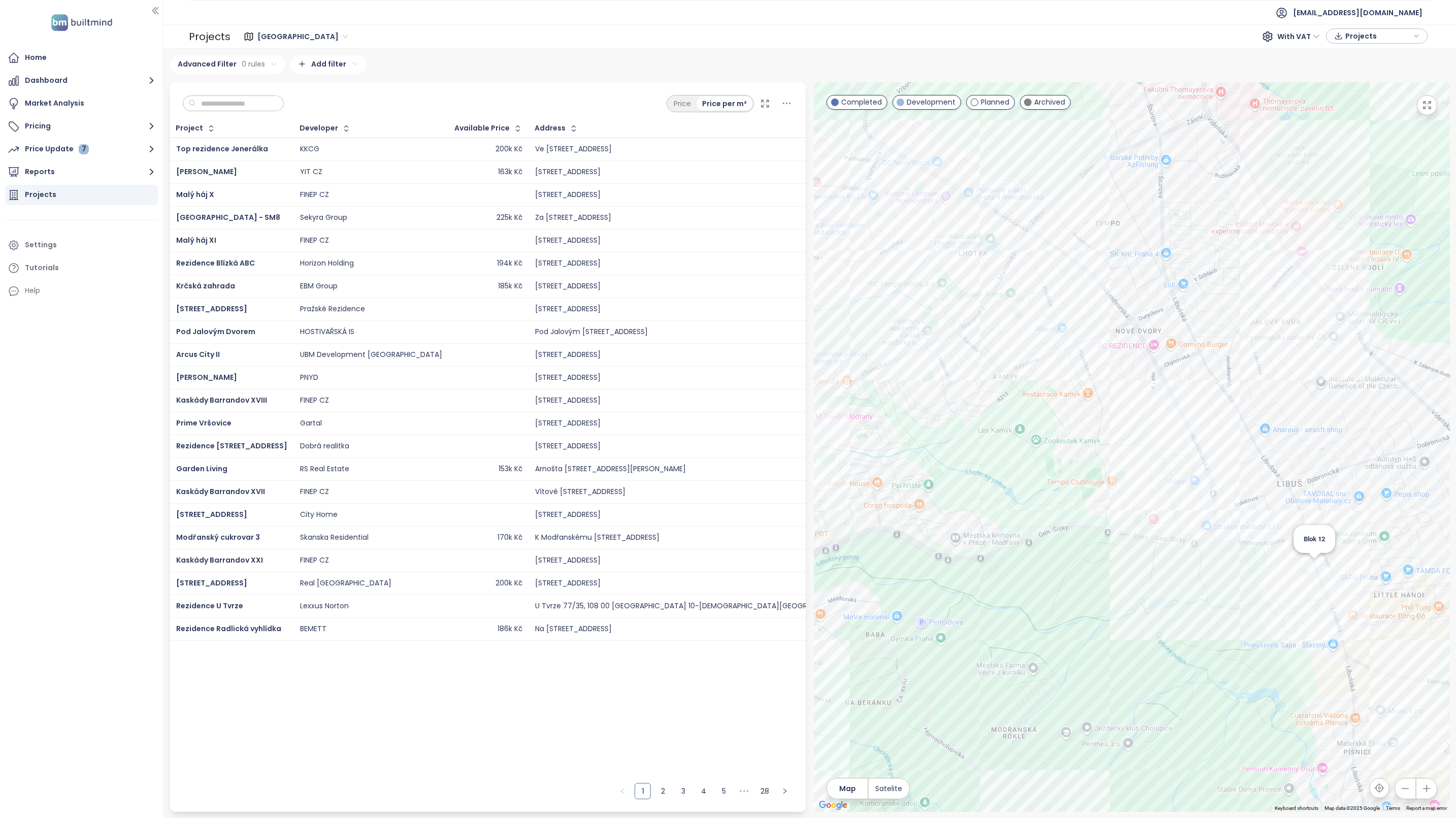
click at [1310, 564] on div "Blok 12" at bounding box center [1132, 447] width 636 height 730
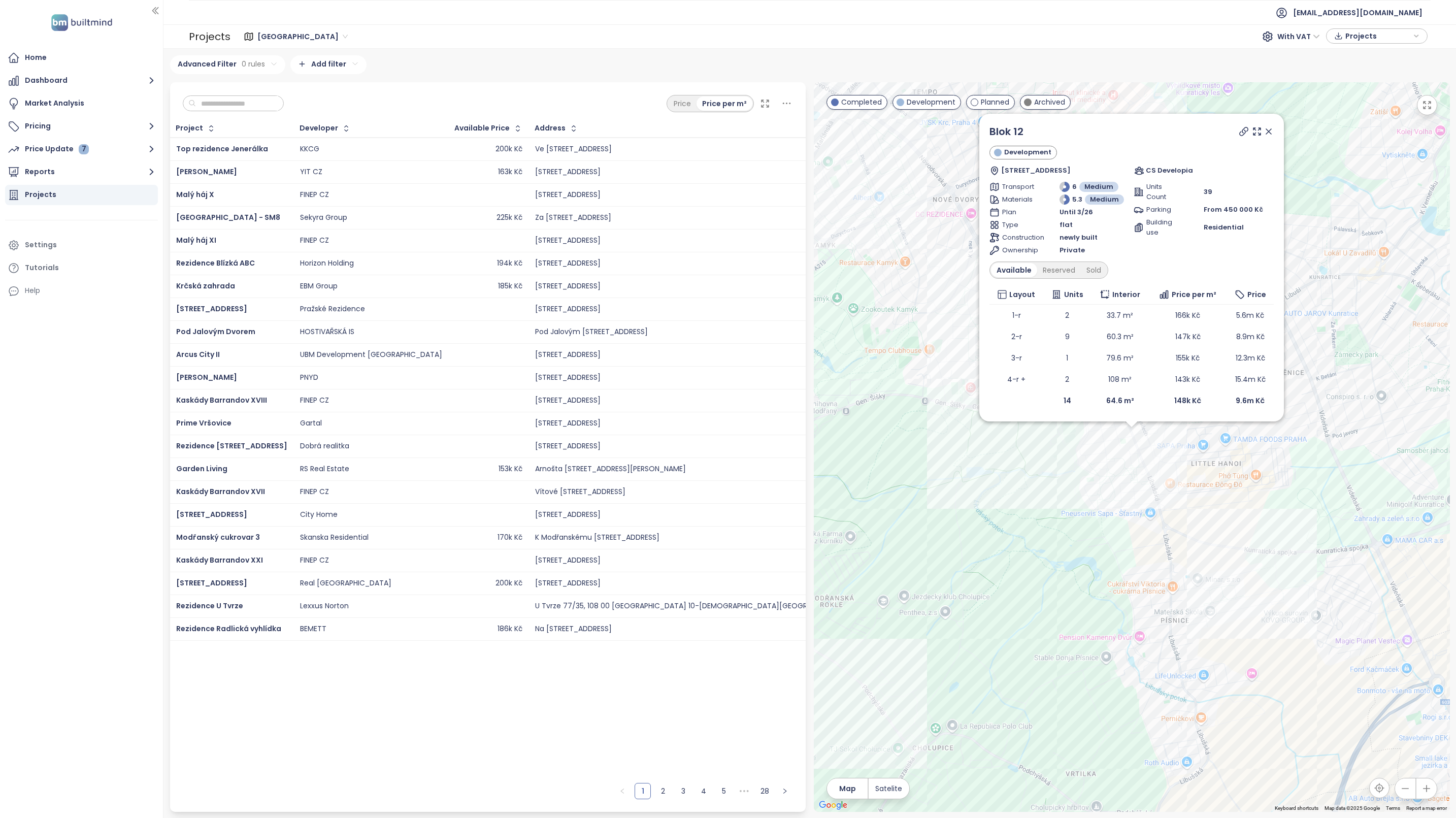
click at [1269, 128] on icon at bounding box center [1269, 132] width 10 height 10
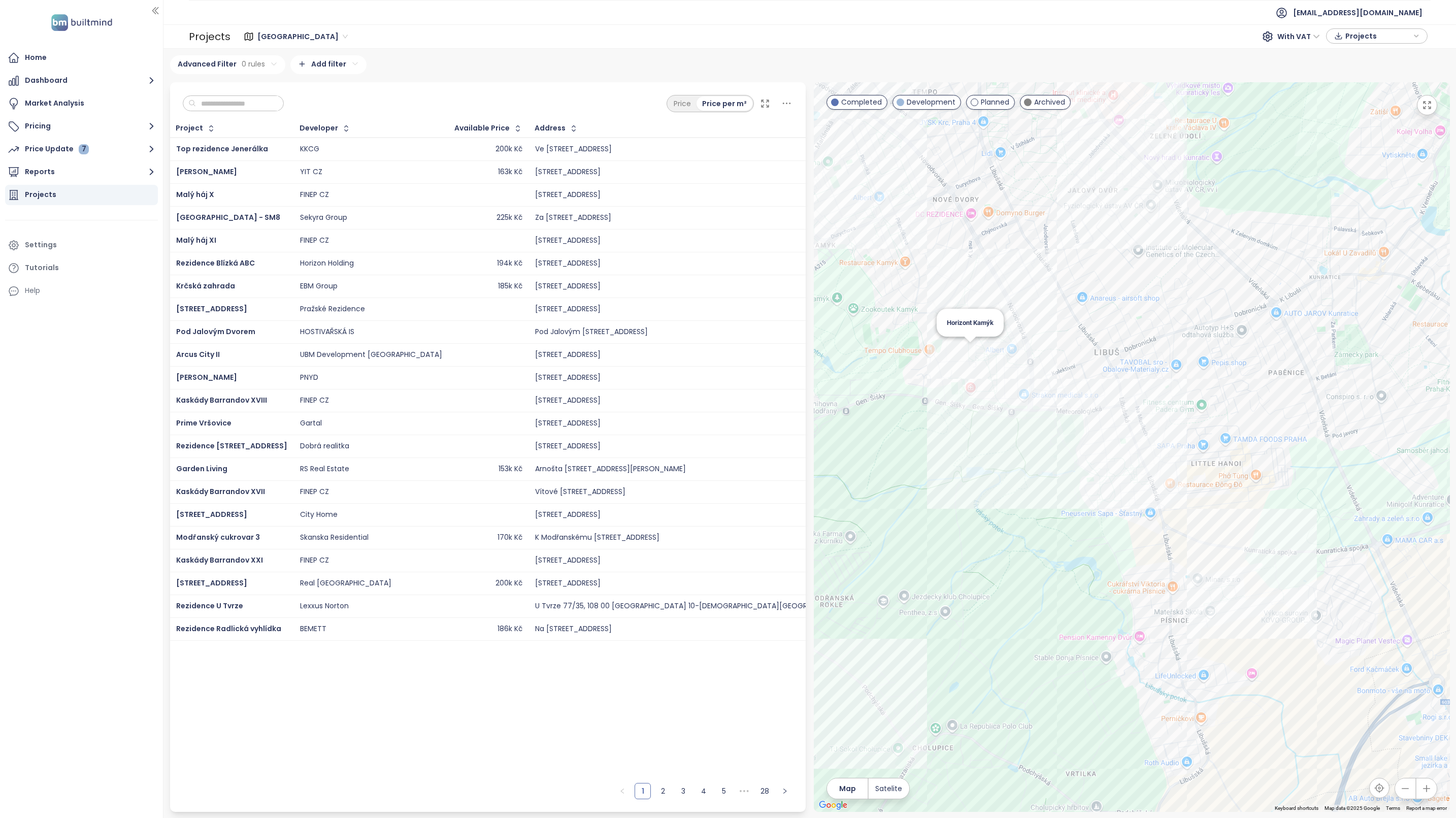
click at [969, 351] on div "Horizont Kamýk" at bounding box center [1132, 447] width 636 height 730
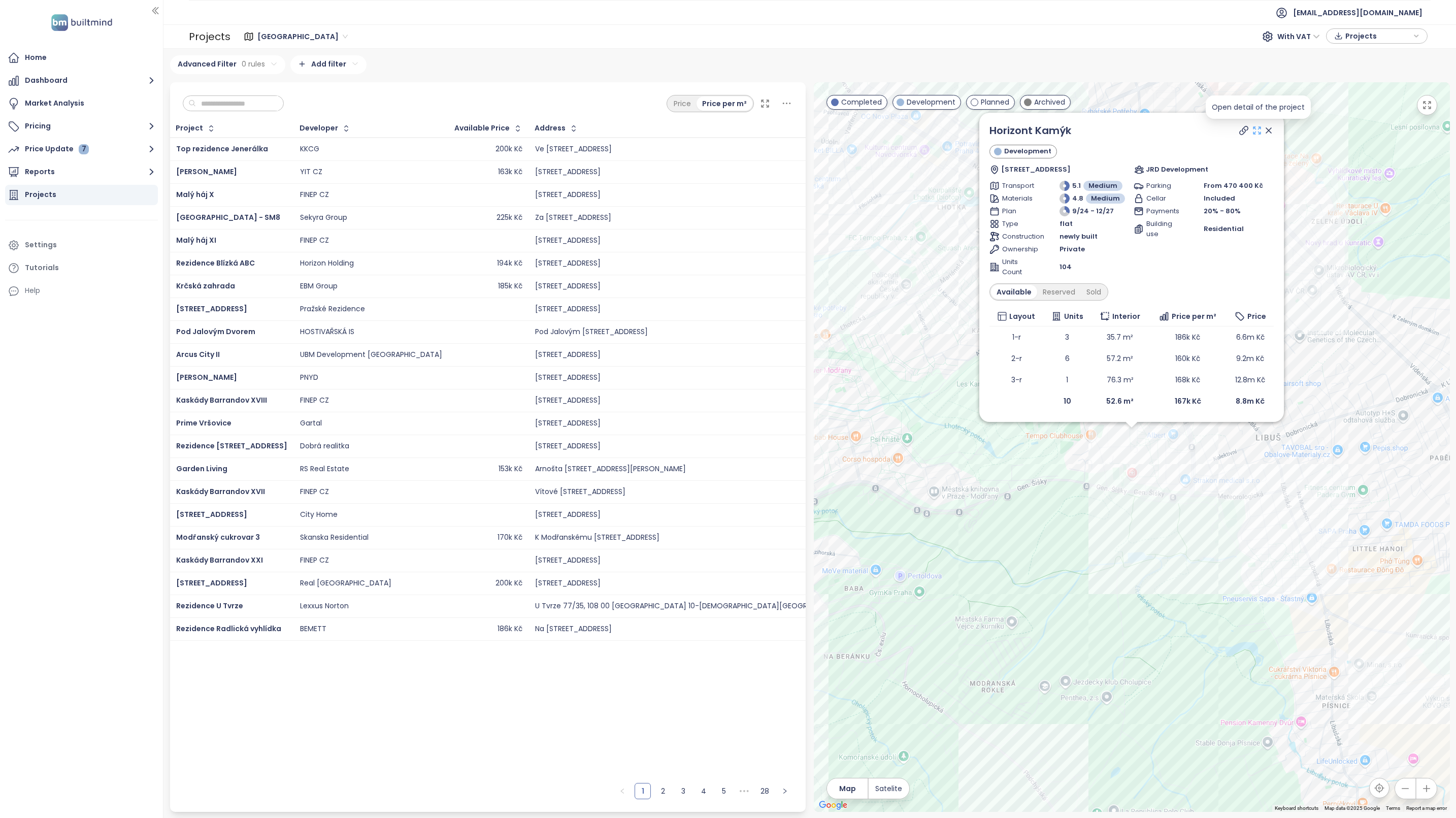
click at [1257, 132] on icon at bounding box center [1257, 131] width 10 height 10
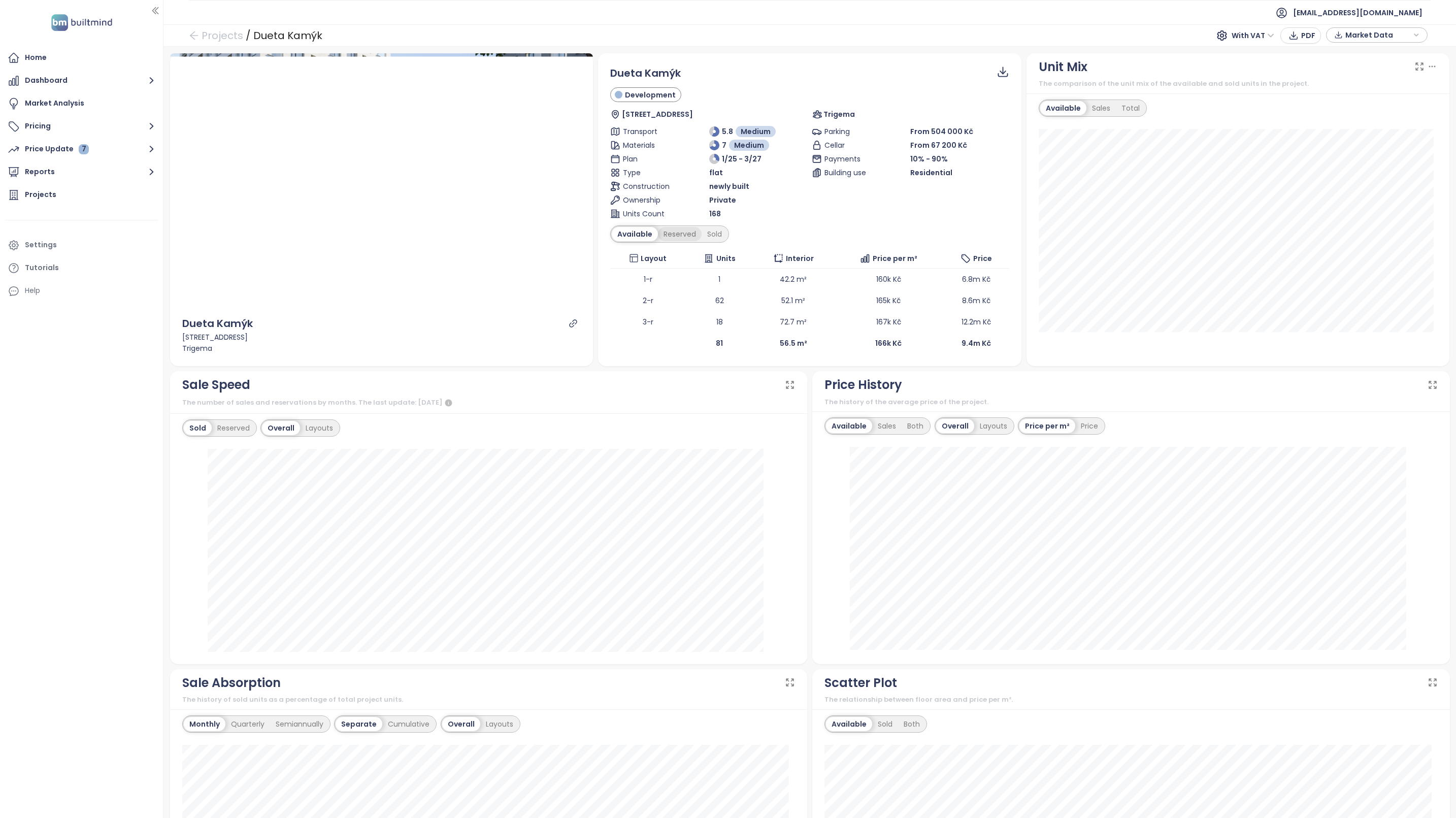
click at [686, 233] on div "Reserved" at bounding box center [679, 233] width 44 height 14
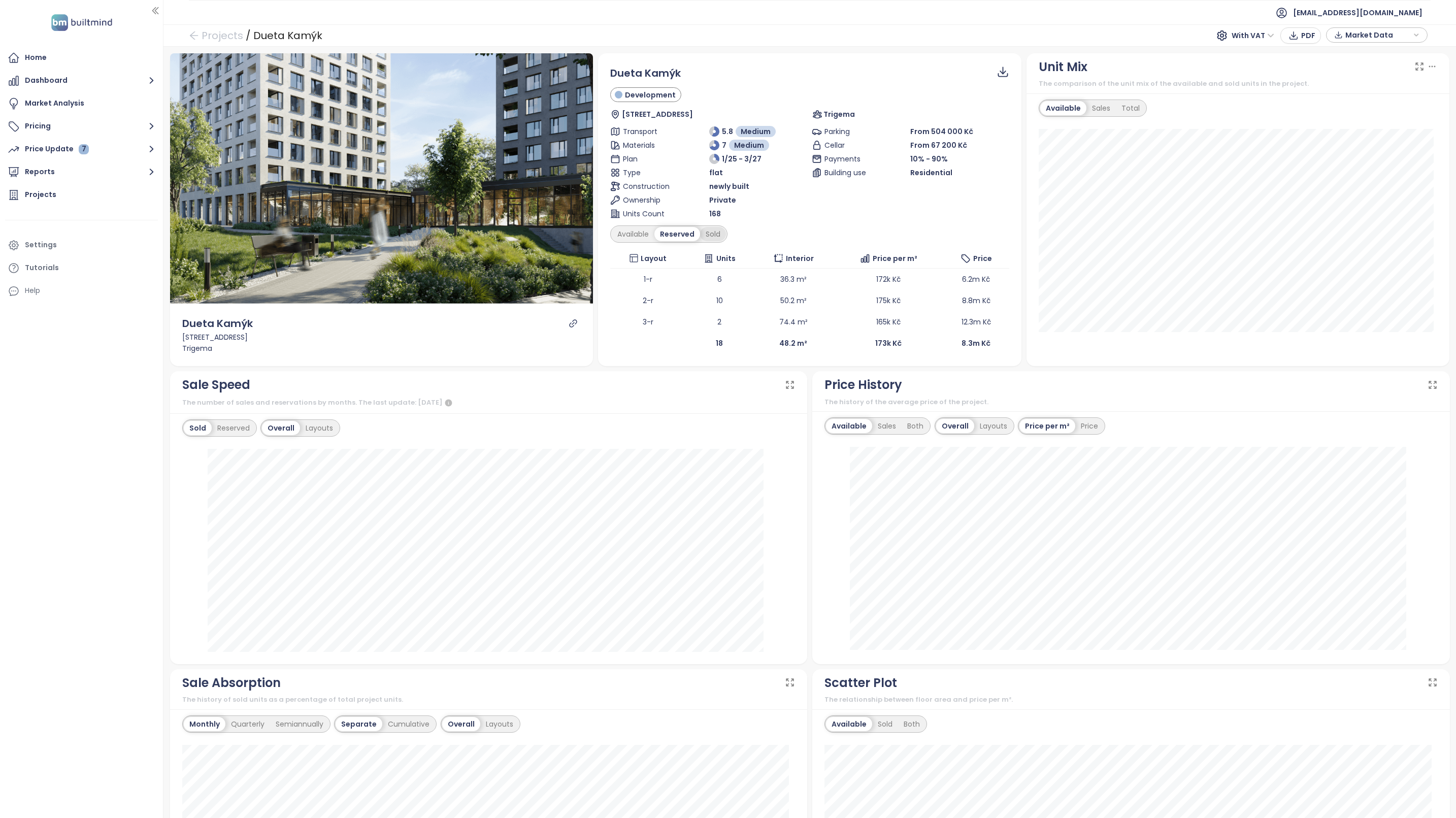
click at [704, 233] on div "Sold" at bounding box center [713, 233] width 26 height 14
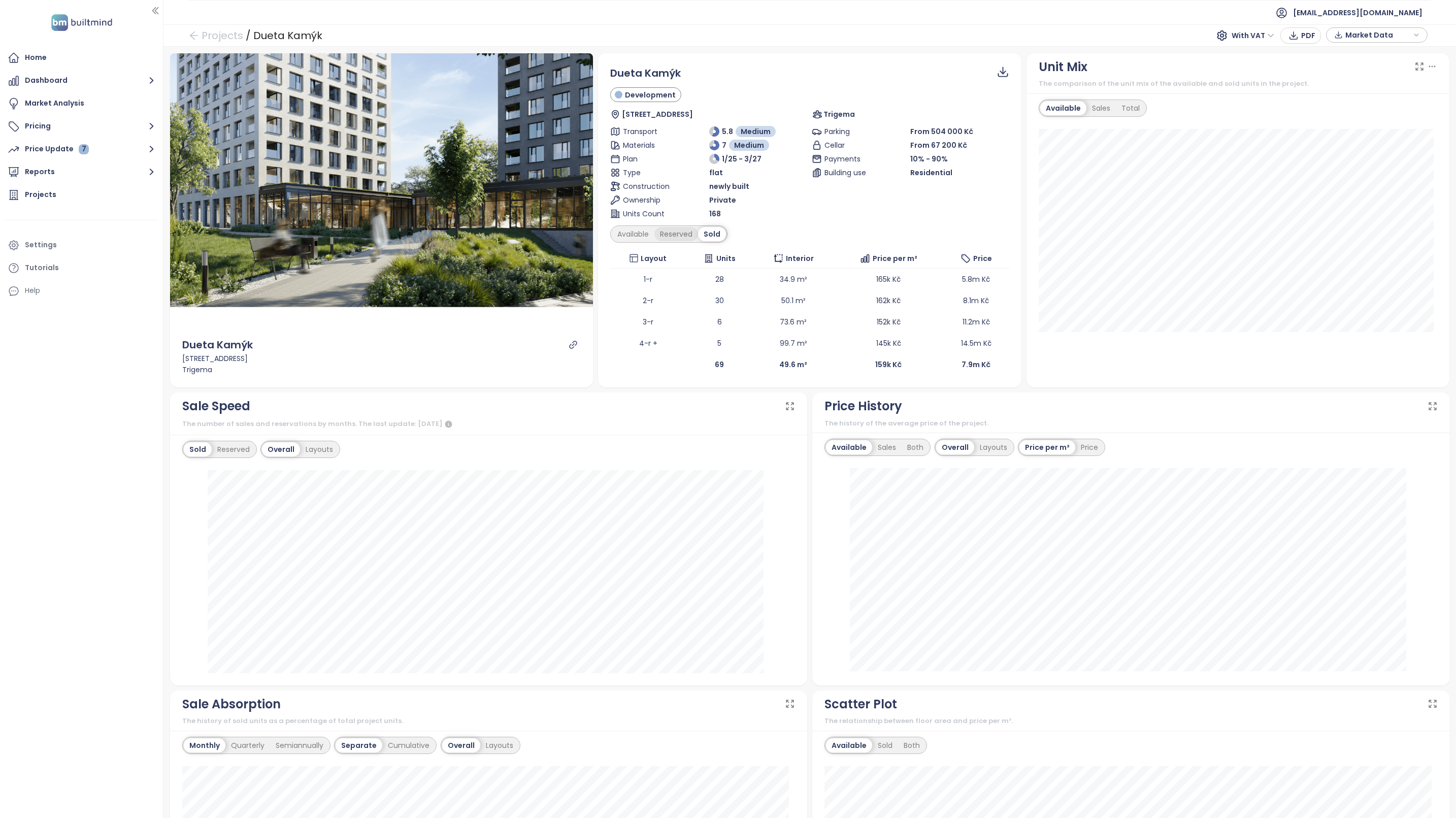
click at [669, 237] on div "Reserved" at bounding box center [676, 233] width 44 height 14
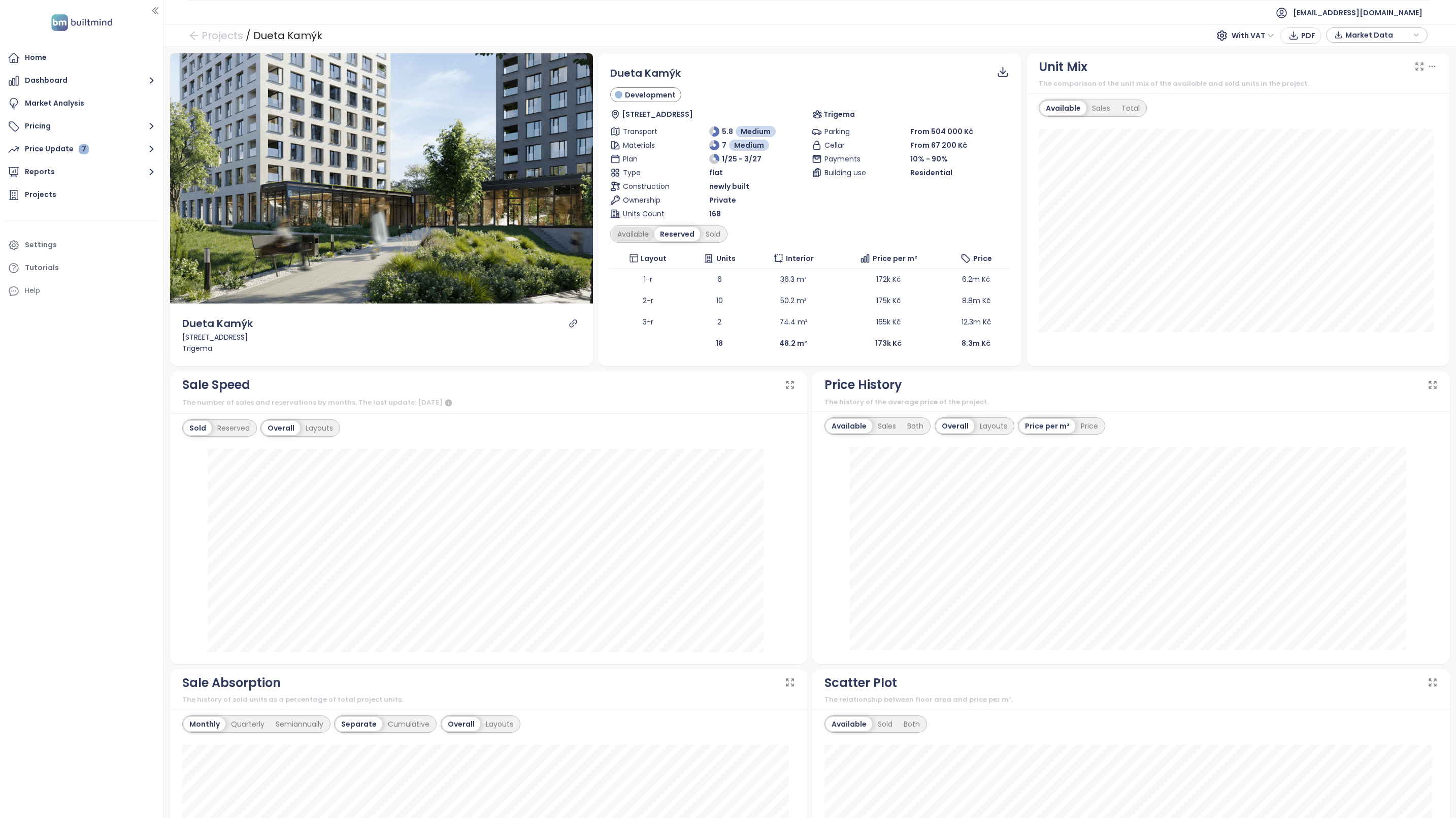
click at [631, 233] on div "Available" at bounding box center [632, 233] width 42 height 14
click at [994, 113] on span "Data as XLSX" at bounding box center [1004, 115] width 50 height 11
drag, startPoint x: 662, startPoint y: 232, endPoint x: 1089, endPoint y: 75, distance: 454.9
click at [662, 232] on div "Reserved" at bounding box center [679, 233] width 44 height 14
click at [1000, 73] on icon at bounding box center [1003, 70] width 7 height 7
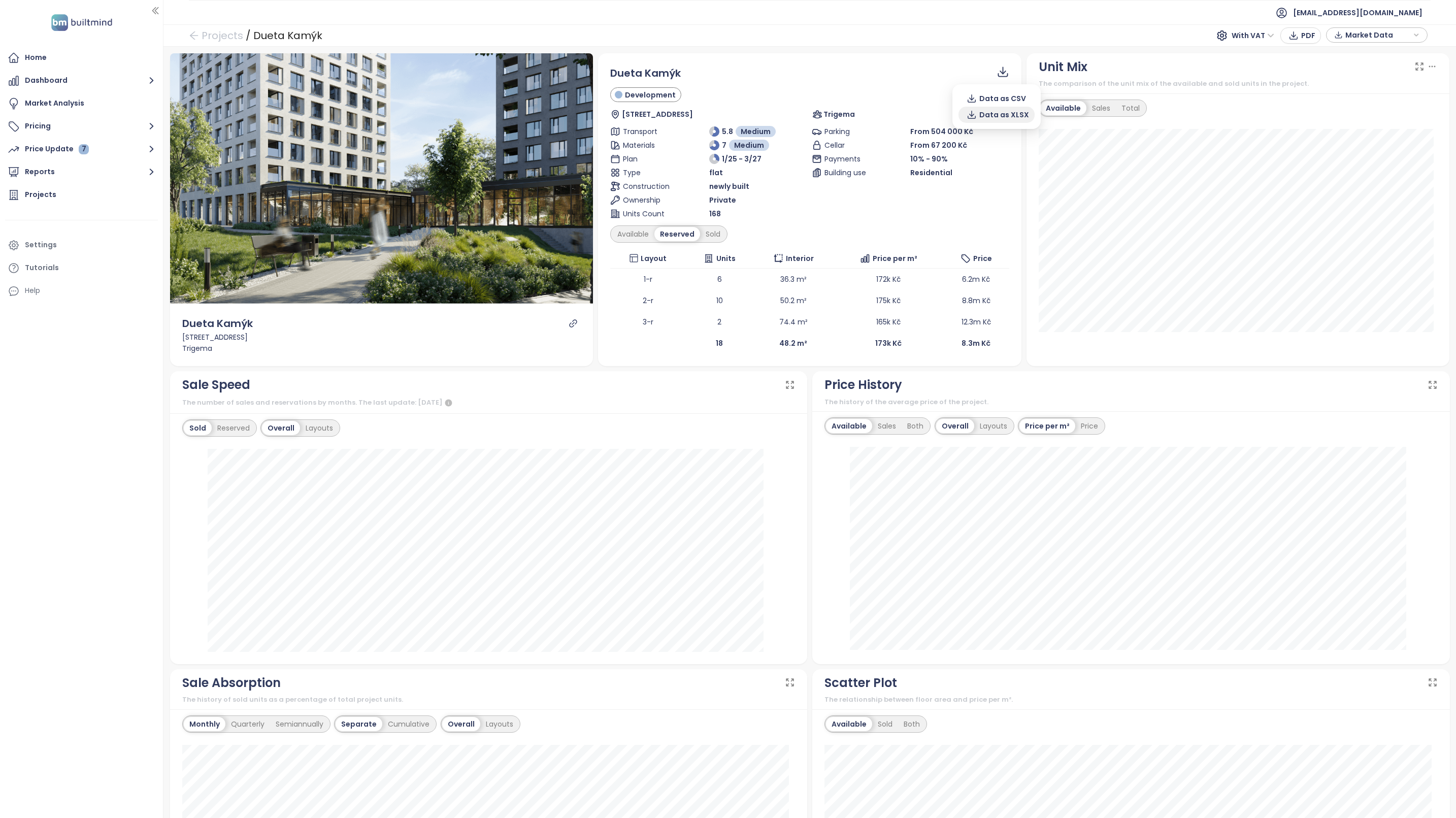
click at [995, 112] on span "Data as XLSX" at bounding box center [1004, 115] width 50 height 11
click at [714, 232] on div "Sold" at bounding box center [713, 233] width 26 height 14
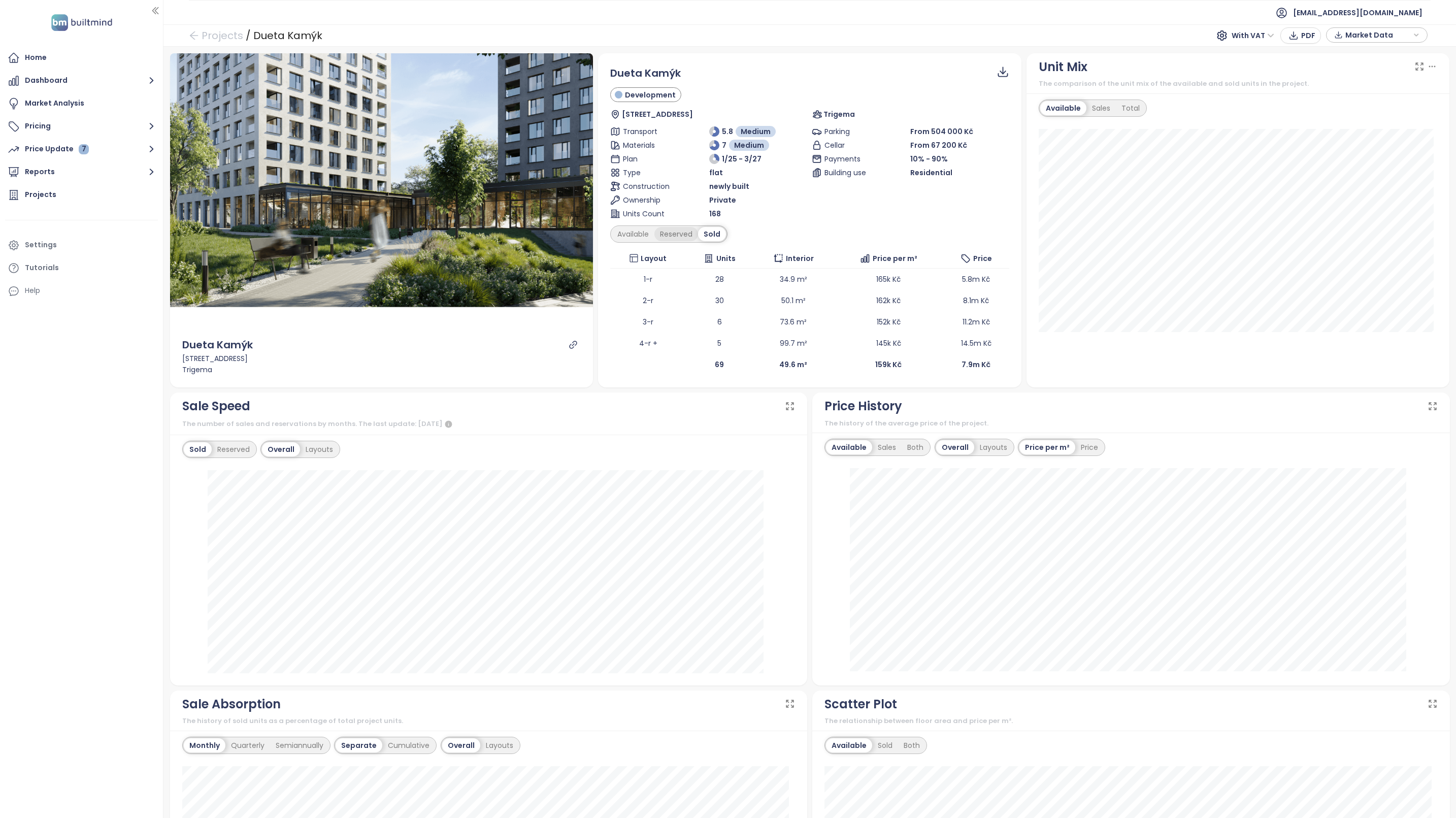
click at [671, 230] on div "Reserved" at bounding box center [676, 233] width 44 height 14
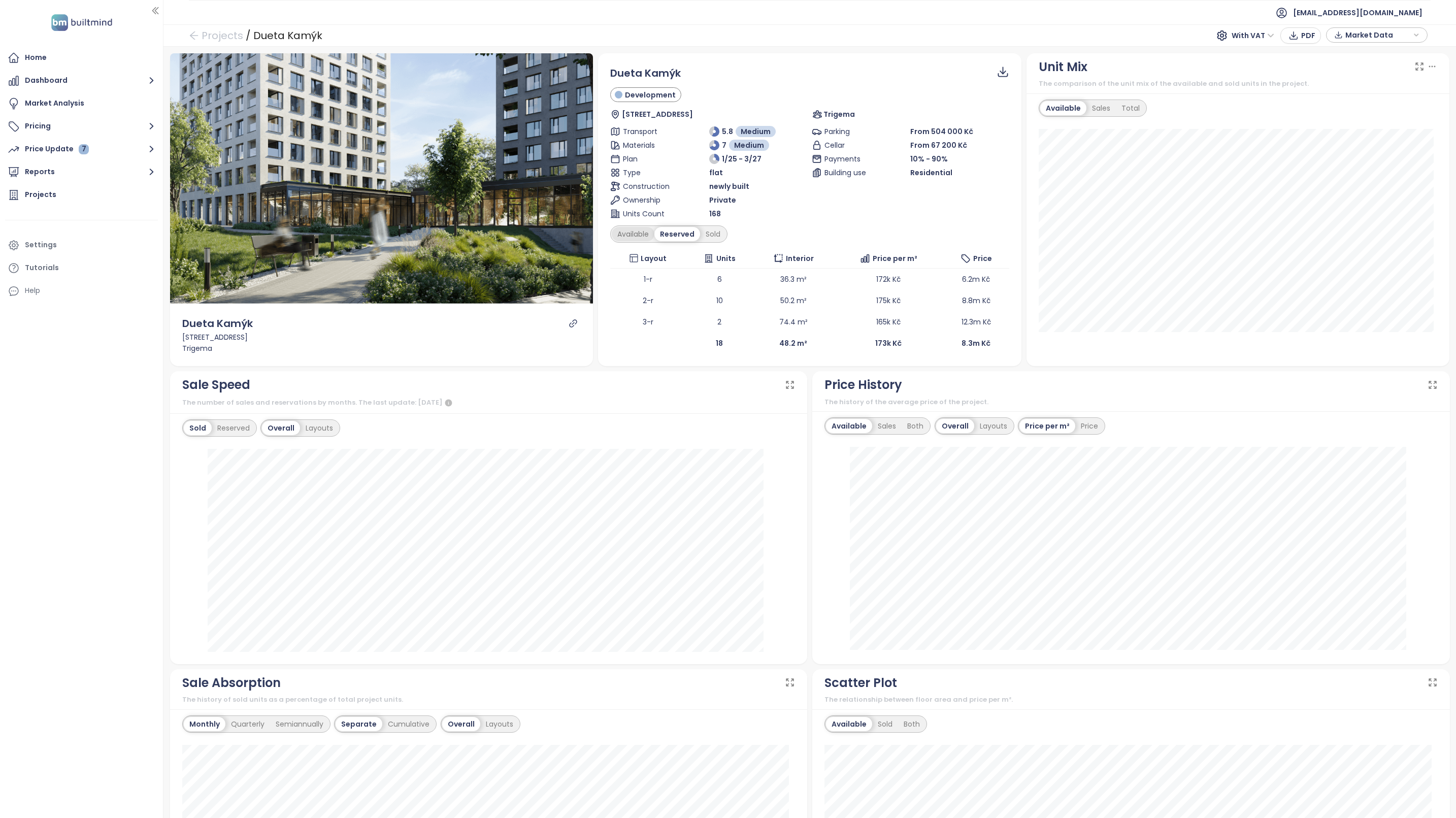
click at [635, 229] on div "Available" at bounding box center [632, 233] width 42 height 14
click at [667, 232] on div "Reserved" at bounding box center [679, 233] width 44 height 14
click at [707, 235] on div "Sold" at bounding box center [713, 233] width 26 height 14
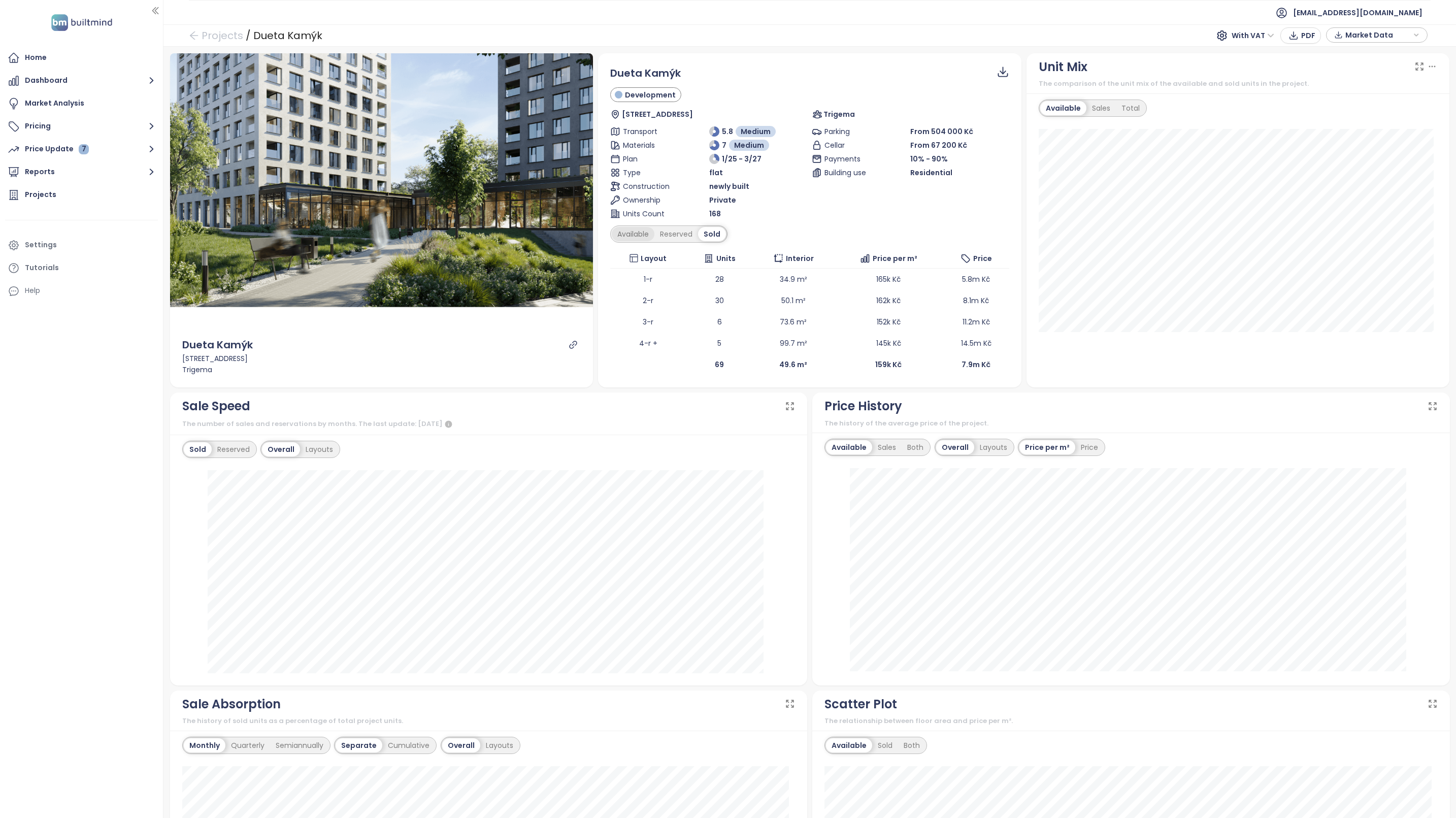
click at [634, 232] on div "Available" at bounding box center [632, 233] width 42 height 14
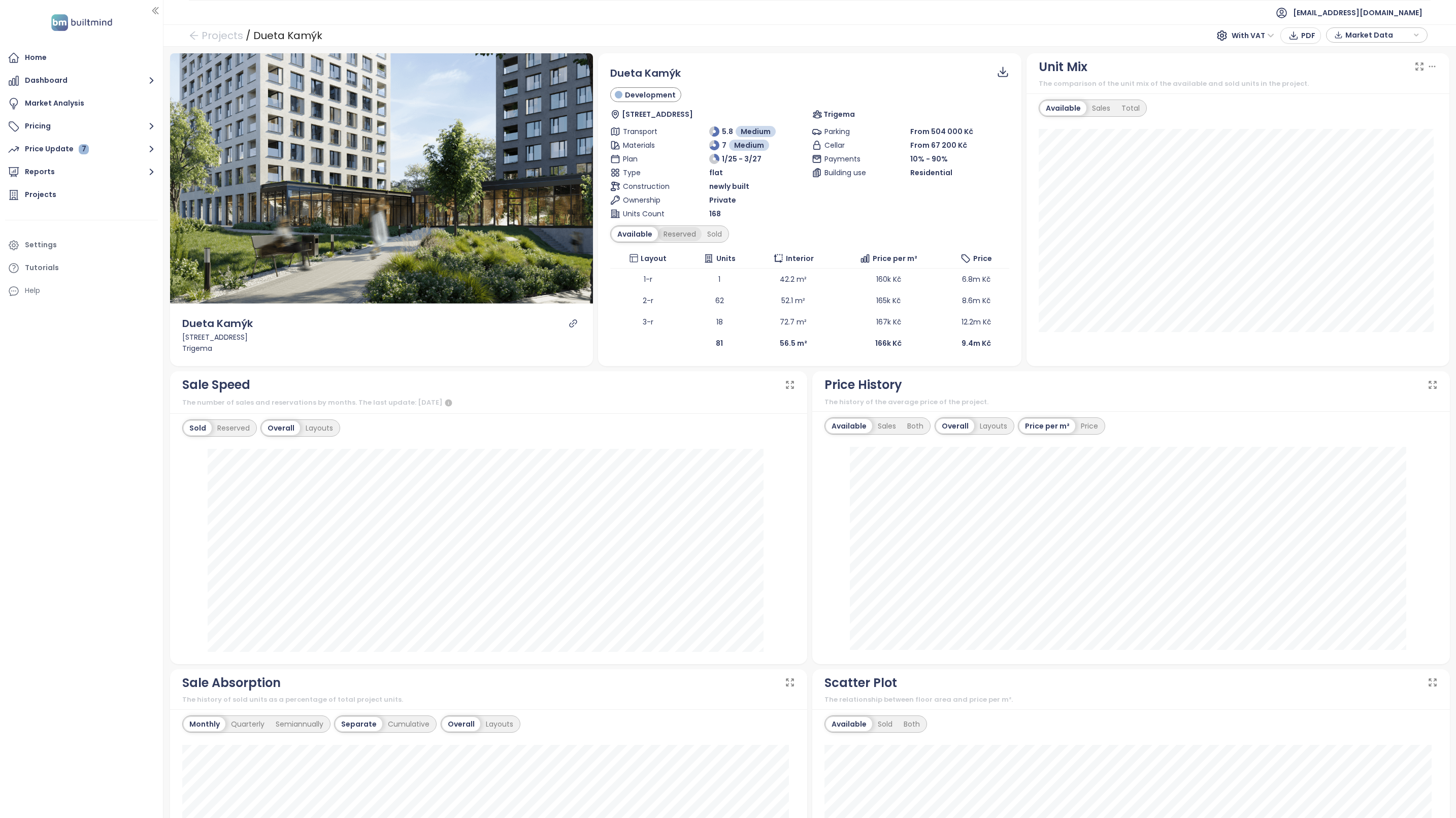
click at [668, 231] on div "Reserved" at bounding box center [679, 233] width 44 height 14
drag, startPoint x: 668, startPoint y: 231, endPoint x: 713, endPoint y: 233, distance: 45.0
click at [713, 233] on div "Sold" at bounding box center [713, 233] width 26 height 14
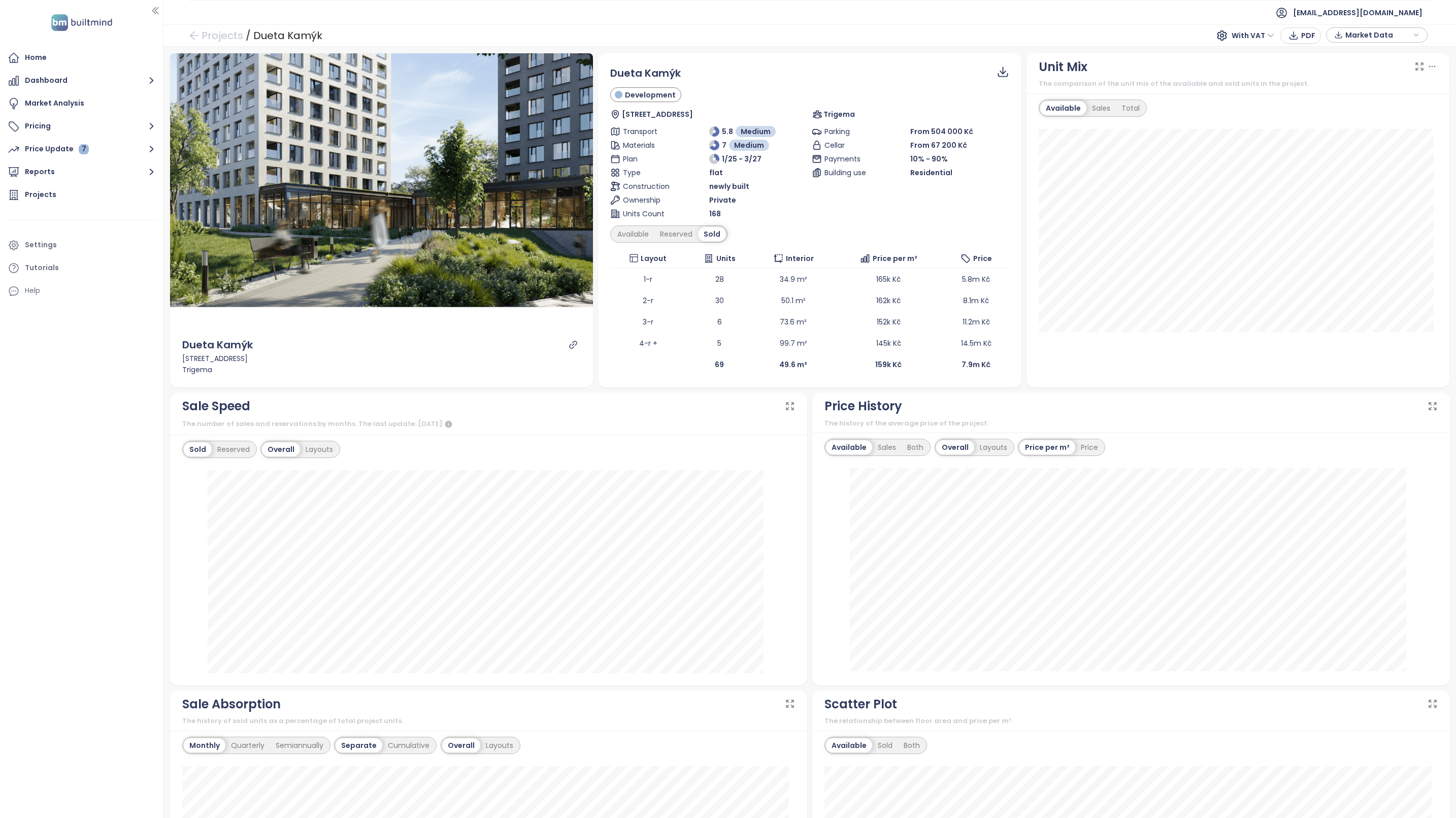
click at [900, 211] on div "Parking From 504 000 Kč Cellar From 67 200 Kč Payments 10% - 90% Building use R…" at bounding box center [910, 172] width 197 height 93
click at [1012, 248] on div "Dueta Kamýk Development Vosátkova 285, 142 00 Praha 12, Czechia Trigema Transpo…" at bounding box center [809, 220] width 423 height 334
click at [570, 348] on icon "link" at bounding box center [573, 345] width 9 height 9
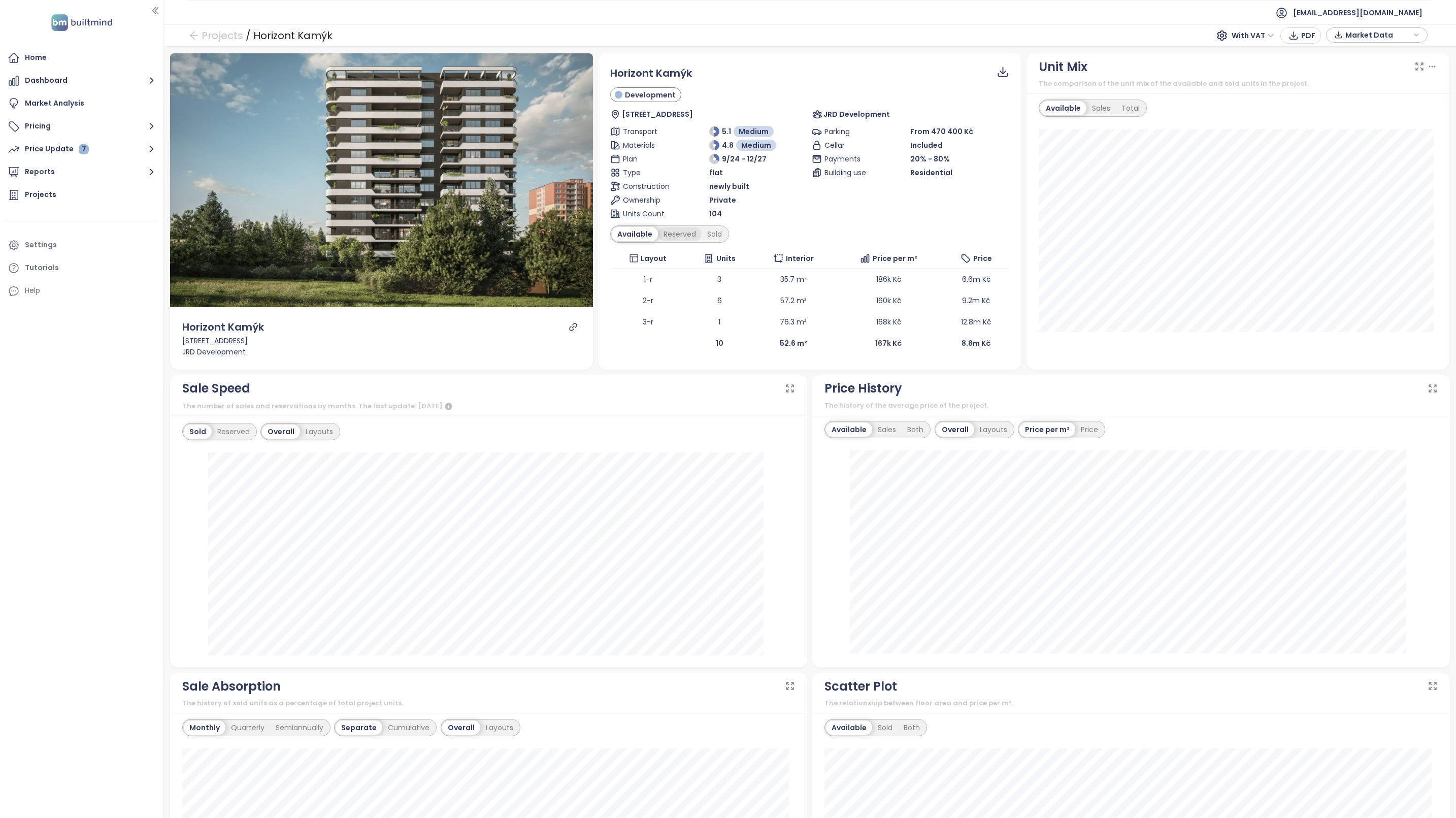
click at [686, 232] on div "Reserved" at bounding box center [679, 233] width 44 height 14
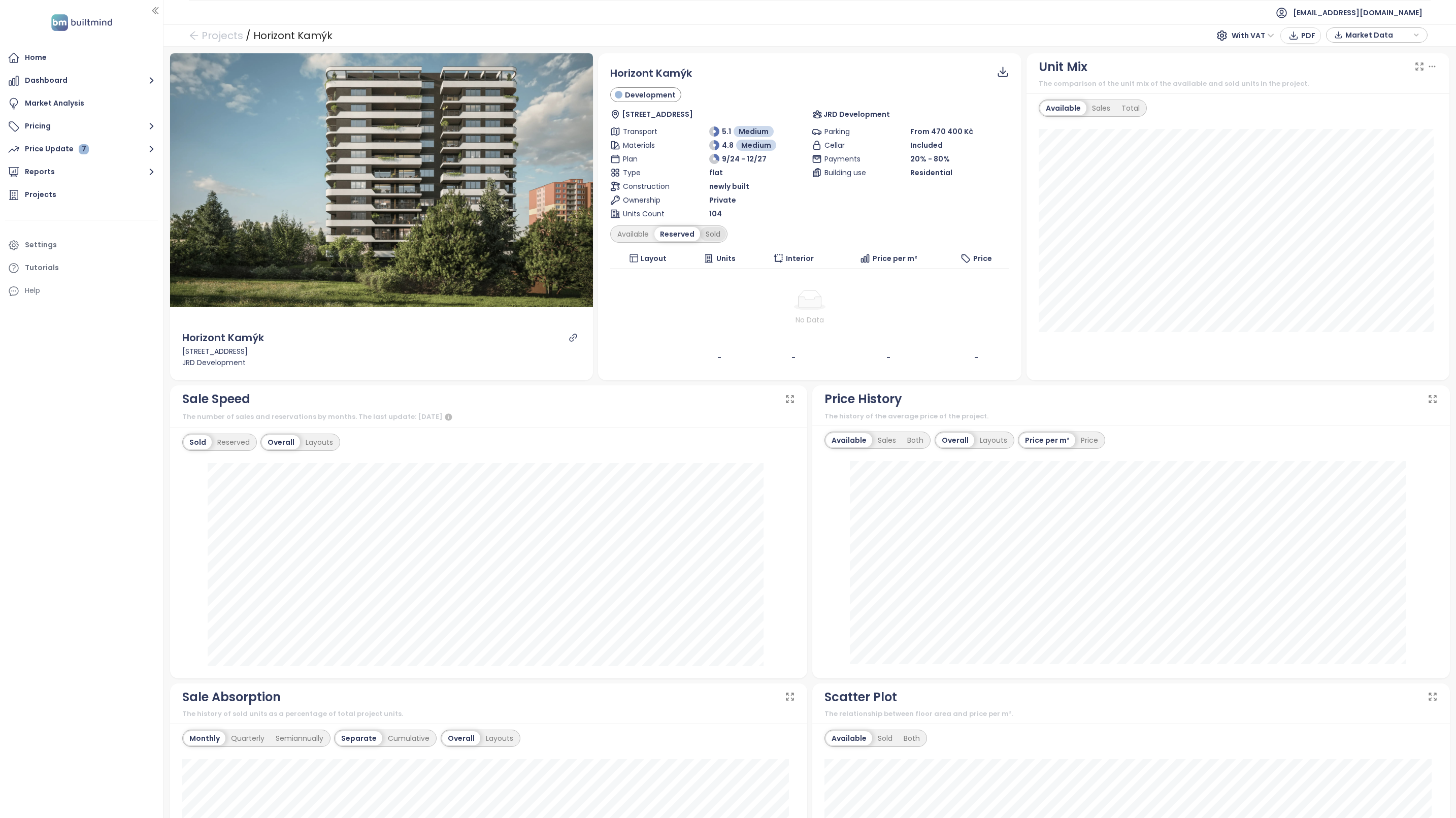
click at [708, 233] on div "Sold" at bounding box center [713, 233] width 26 height 14
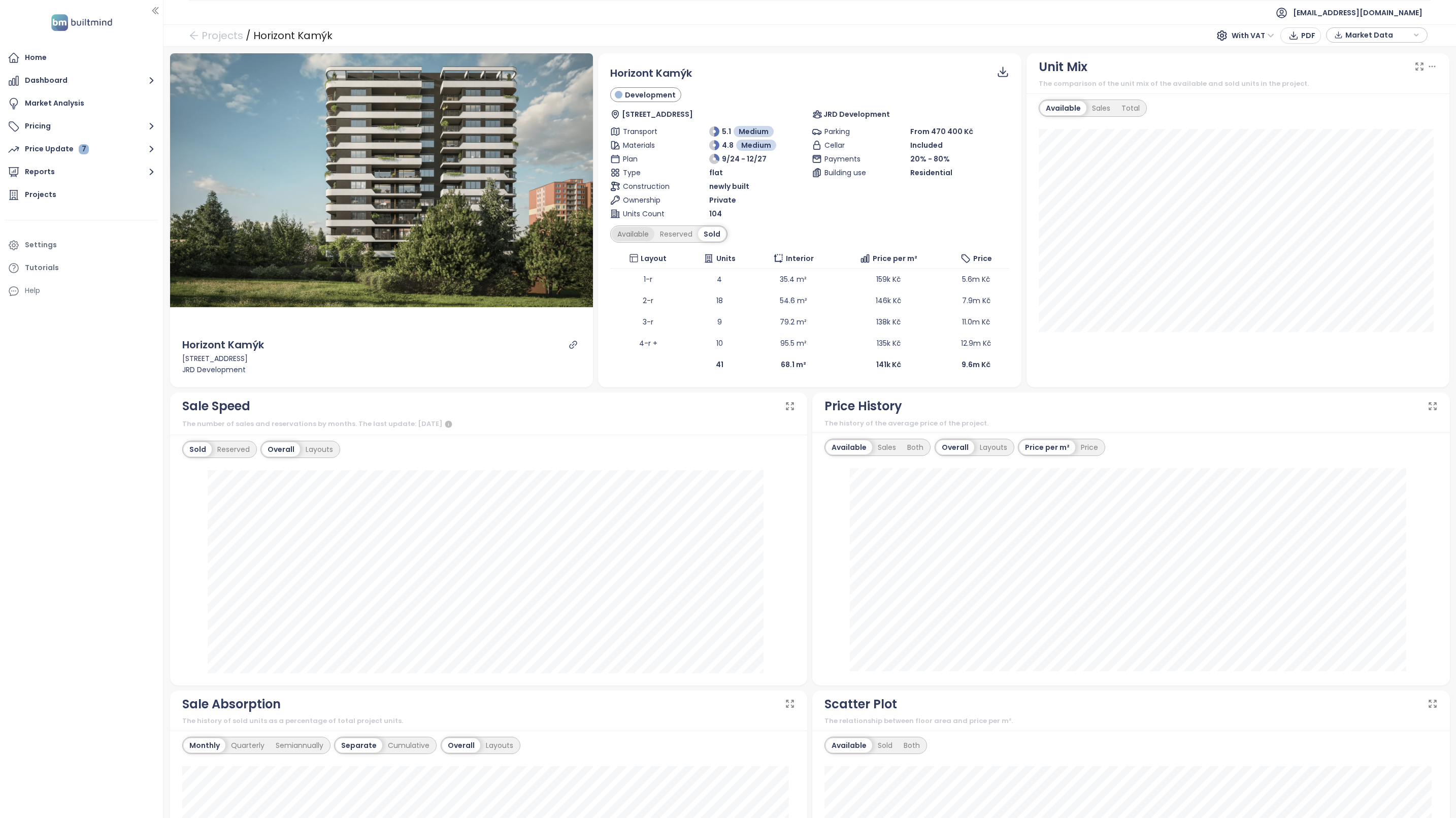
click at [640, 237] on div "Available" at bounding box center [632, 233] width 42 height 14
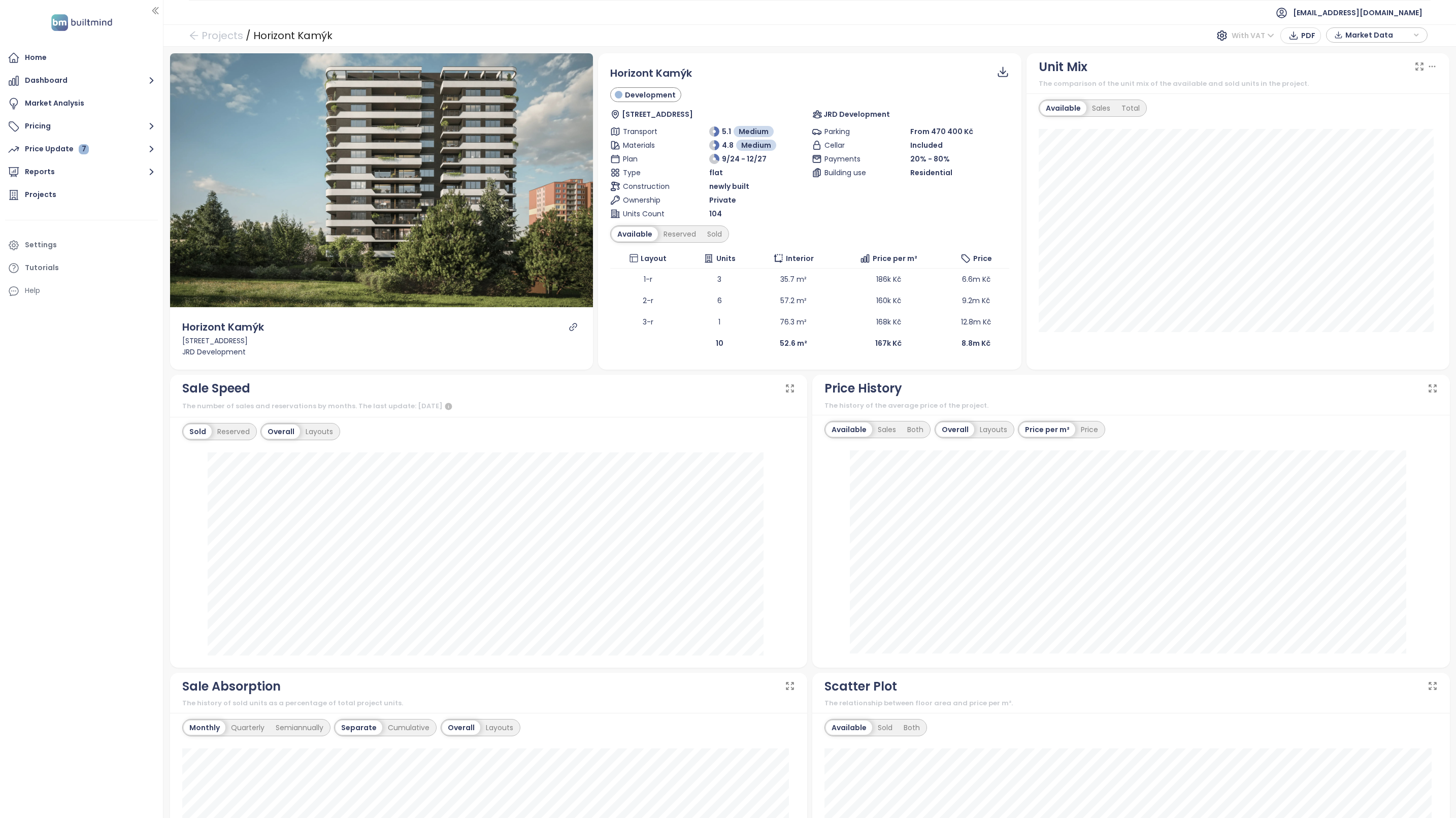
click at [1253, 37] on span "With VAT" at bounding box center [1253, 35] width 42 height 15
click at [1251, 68] on div "Without VAT" at bounding box center [1259, 72] width 44 height 11
click at [1000, 73] on icon at bounding box center [1003, 70] width 7 height 7
click at [989, 119] on span "Data as XLSX" at bounding box center [1004, 115] width 50 height 11
click at [702, 237] on div "Sold" at bounding box center [714, 233] width 26 height 14
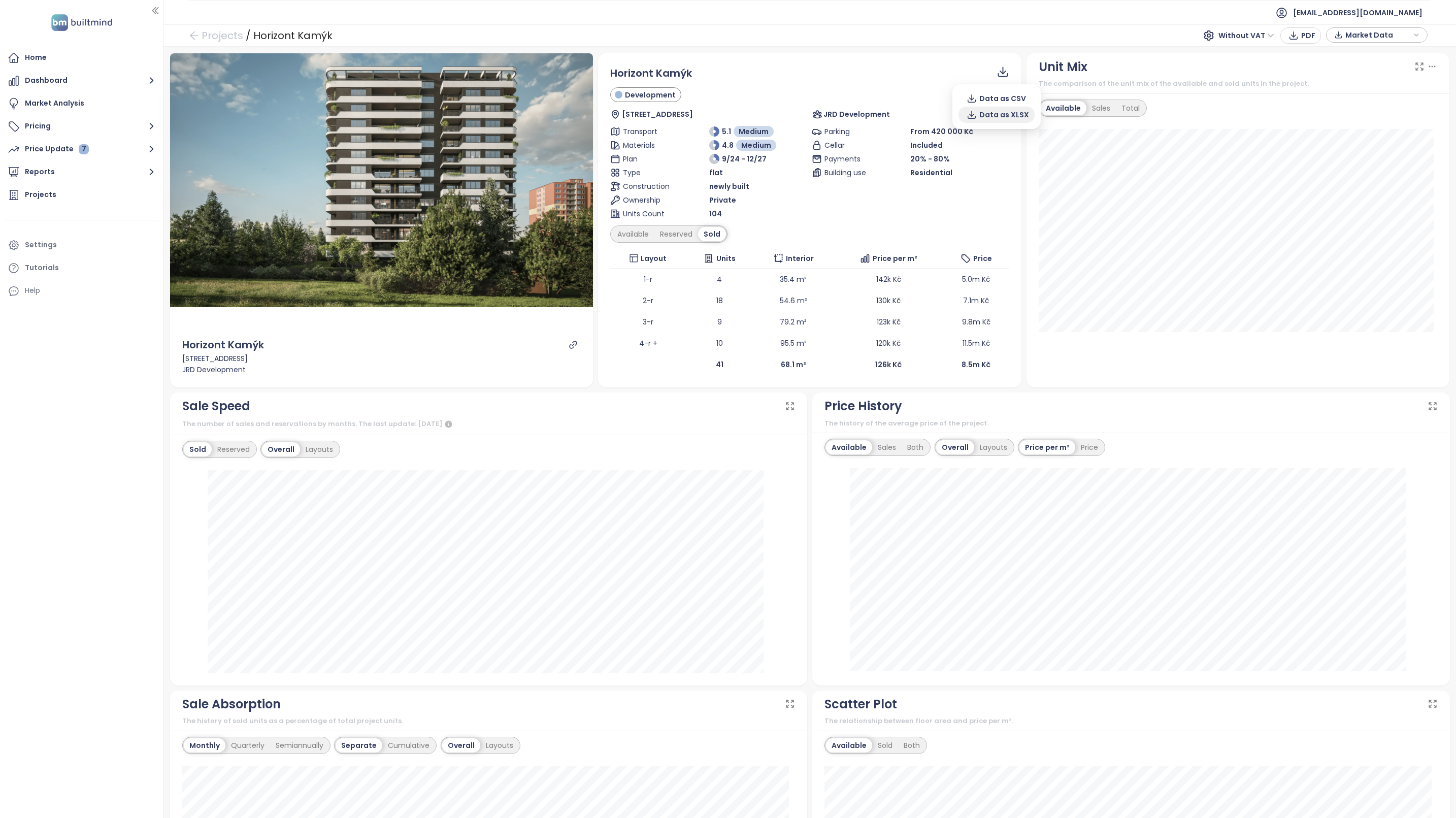
click at [993, 112] on span "Data as XLSX" at bounding box center [1004, 115] width 50 height 11
click at [567, 343] on div at bounding box center [573, 345] width 12 height 9
click at [569, 343] on icon "link" at bounding box center [573, 345] width 9 height 9
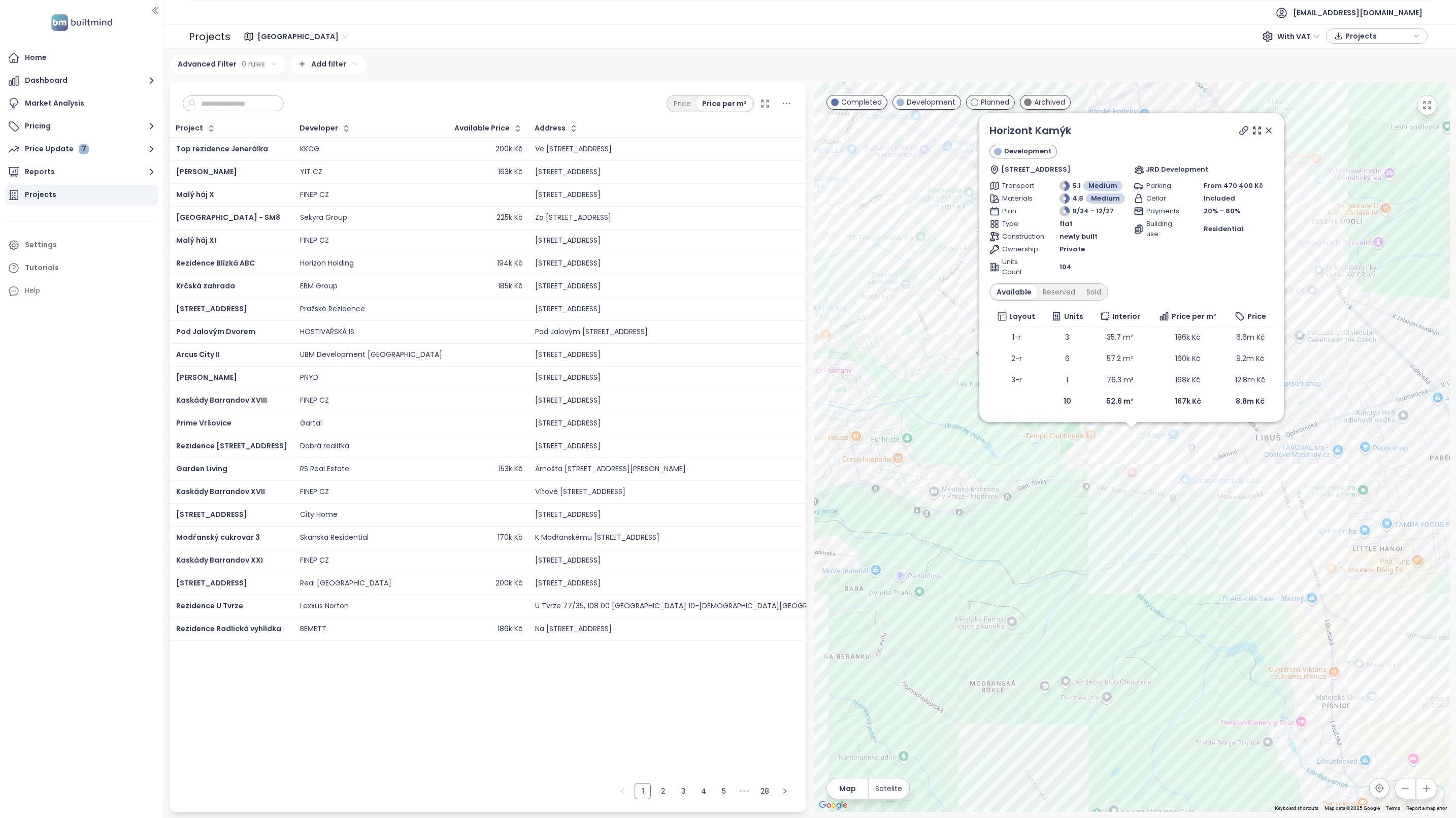
click at [1268, 129] on icon at bounding box center [1268, 130] width 5 height 5
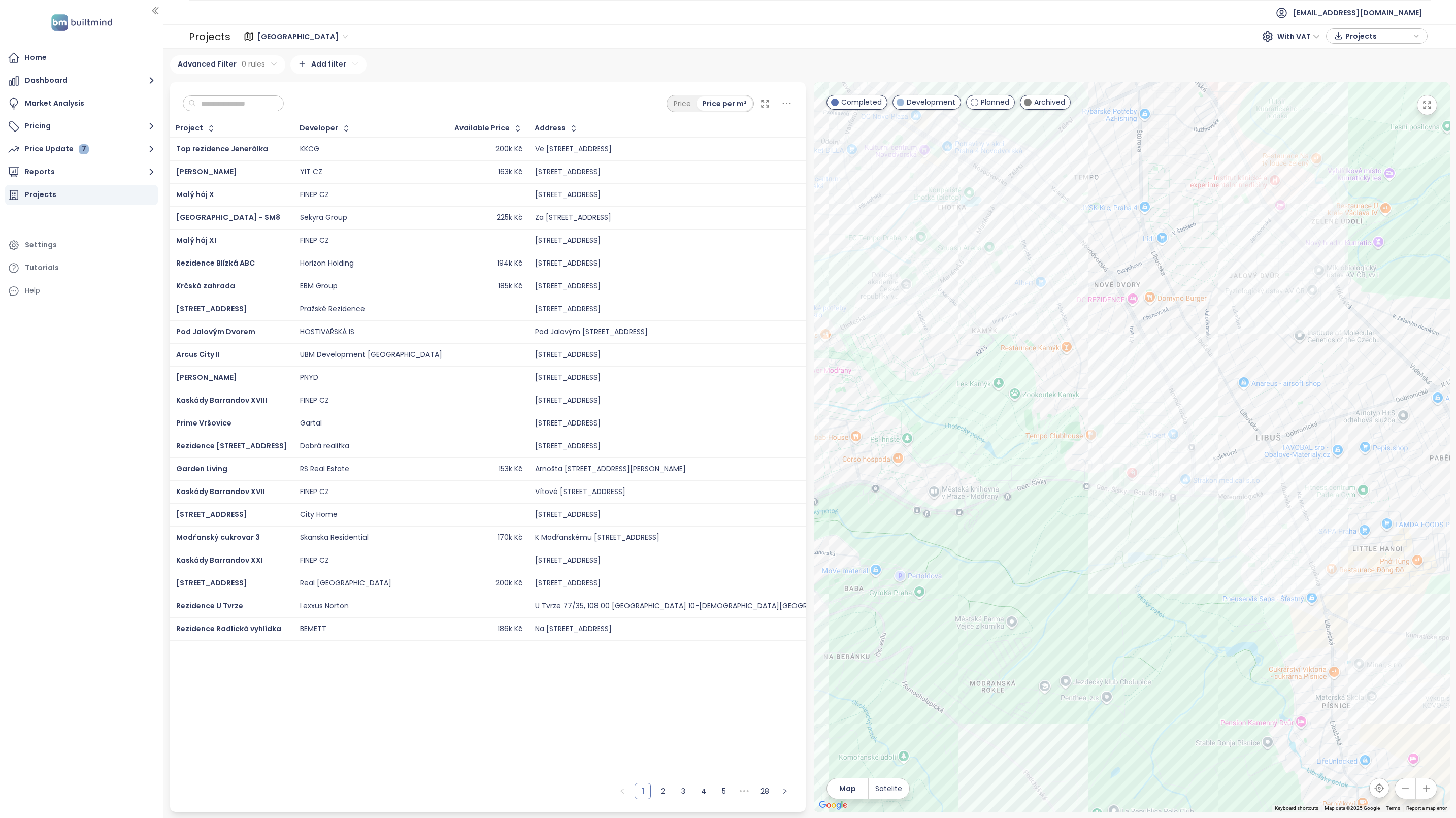
click at [969, 310] on div at bounding box center [1132, 447] width 636 height 730
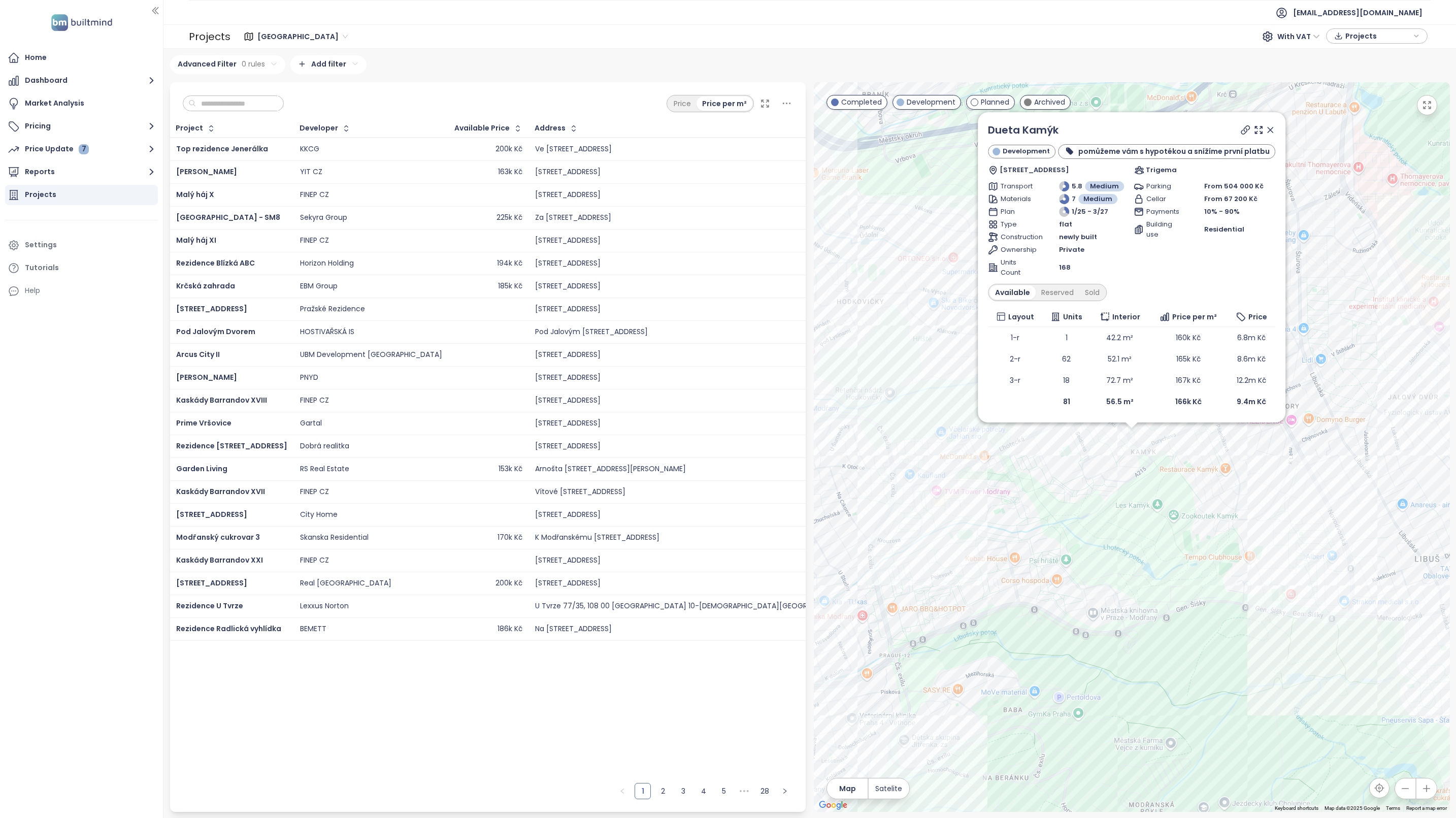
drag, startPoint x: 754, startPoint y: 669, endPoint x: 1050, endPoint y: 326, distance: 453.1
click at [754, 669] on div "Project Developer Available Price Address Sold Units Construction Start Sale St…" at bounding box center [488, 449] width 636 height 658
